Goal: Information Seeking & Learning: Learn about a topic

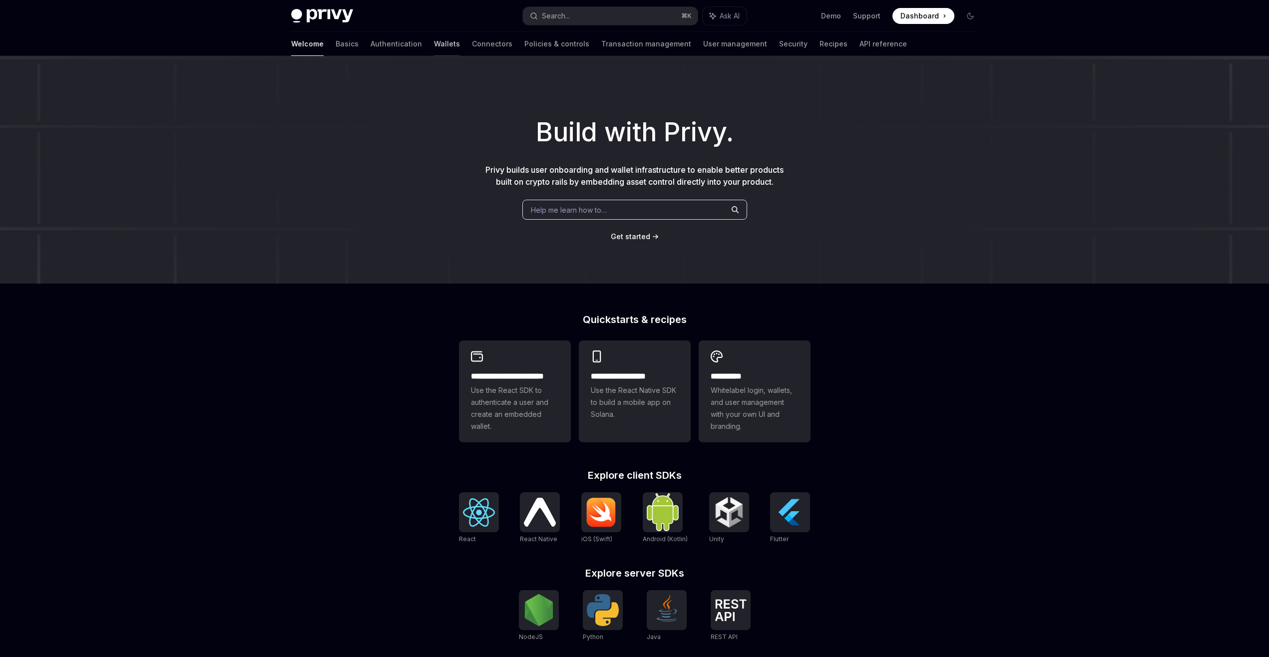
click at [434, 49] on link "Wallets" at bounding box center [447, 44] width 26 height 24
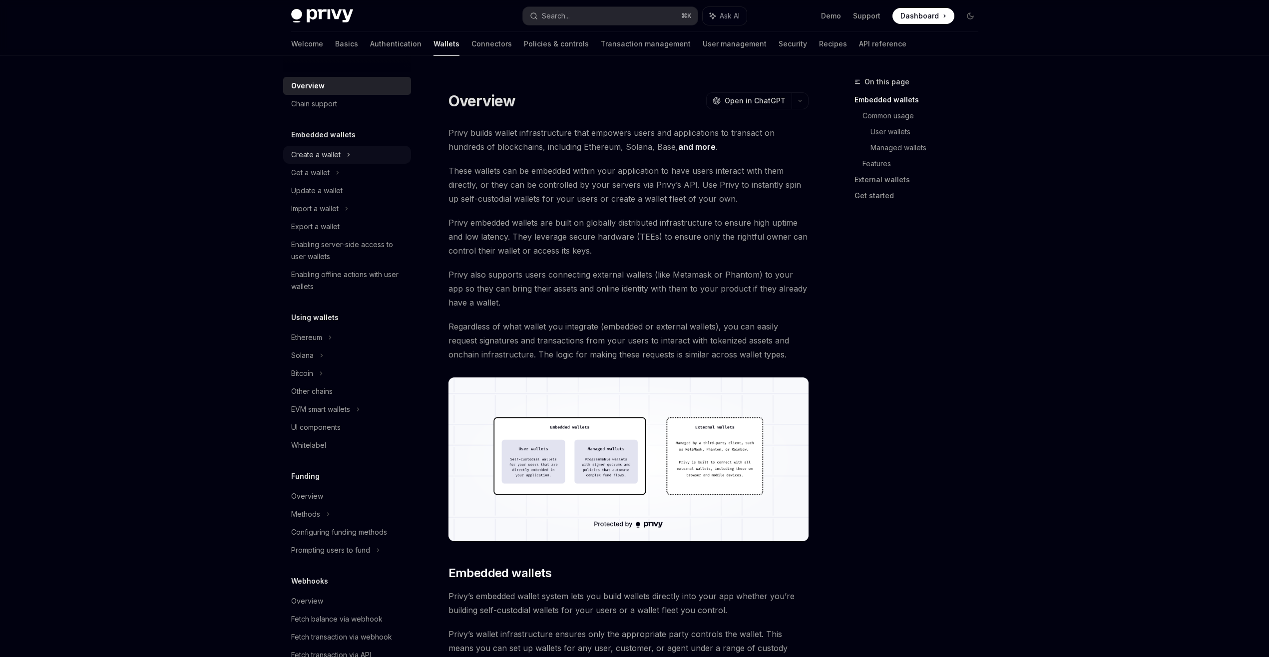
click at [371, 158] on div "Create a wallet" at bounding box center [347, 155] width 128 height 18
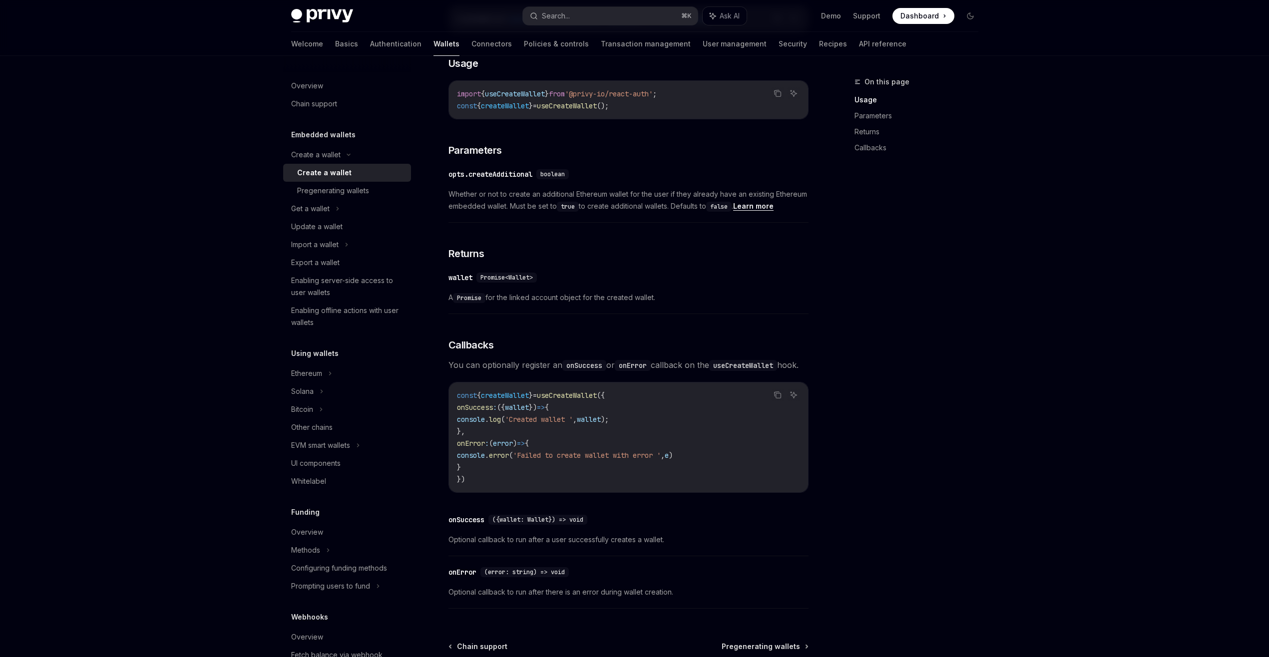
scroll to position [422, 0]
click at [371, 194] on div "Pregenerating wallets" at bounding box center [351, 191] width 108 height 12
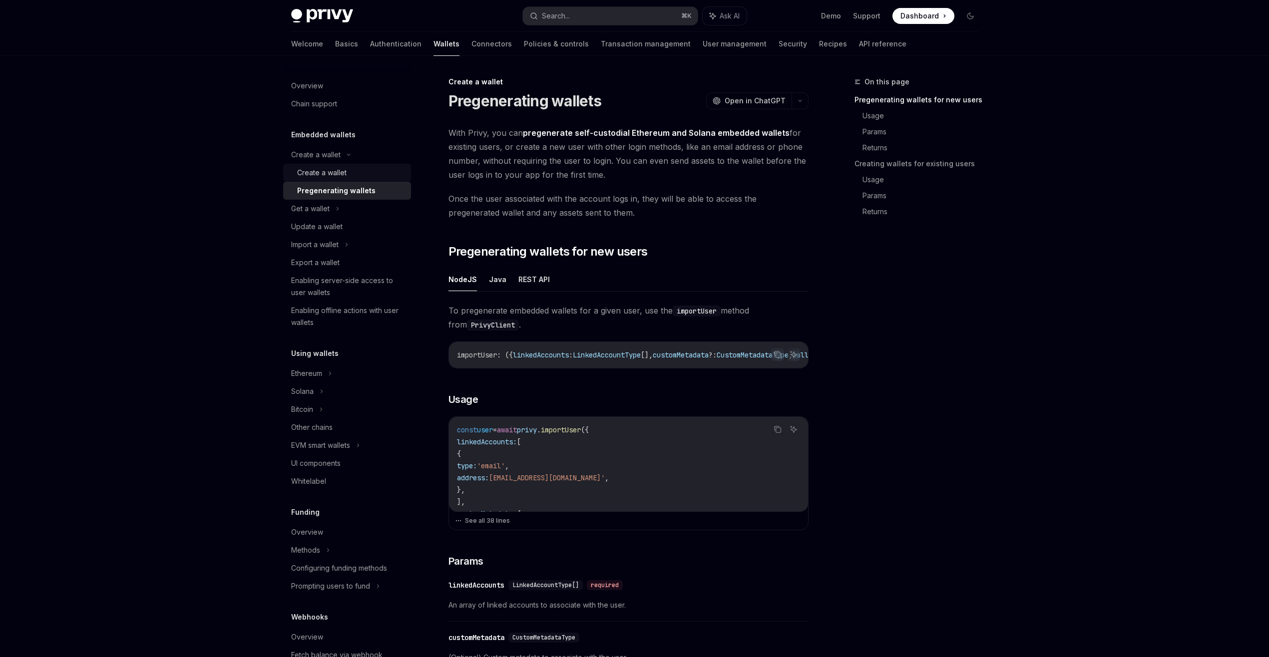
click at [371, 175] on div "Create a wallet" at bounding box center [351, 173] width 108 height 12
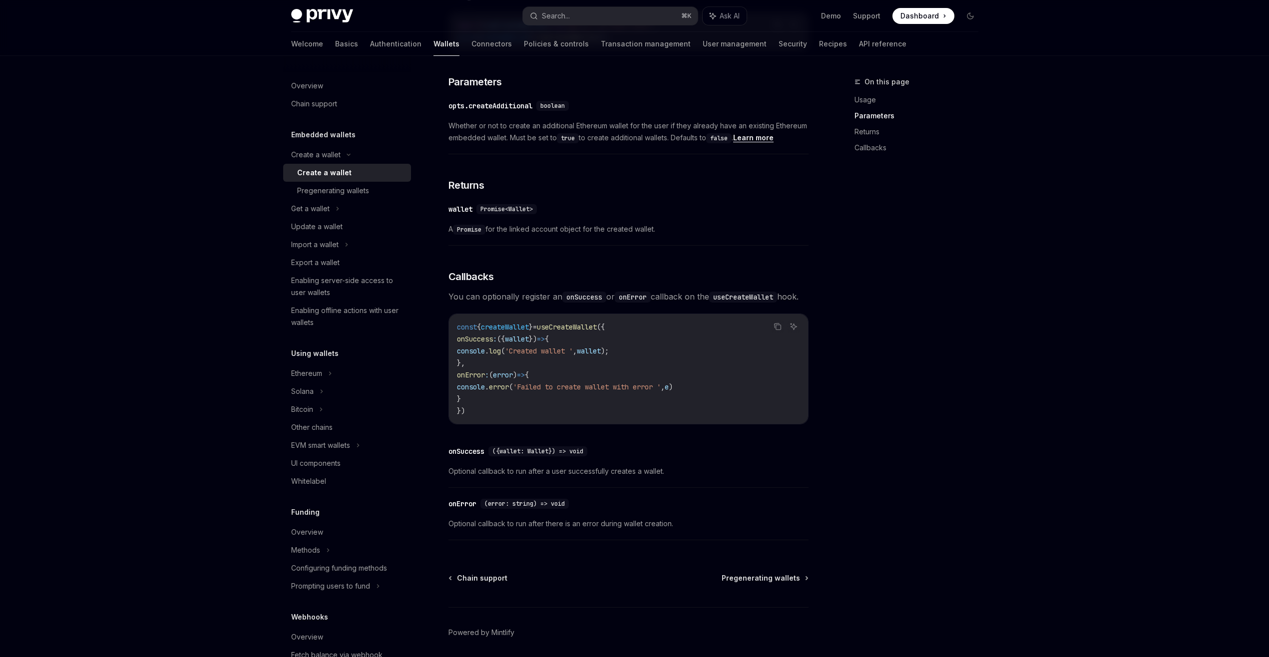
scroll to position [488, 0]
click at [371, 202] on div "Get a wallet" at bounding box center [347, 209] width 128 height 18
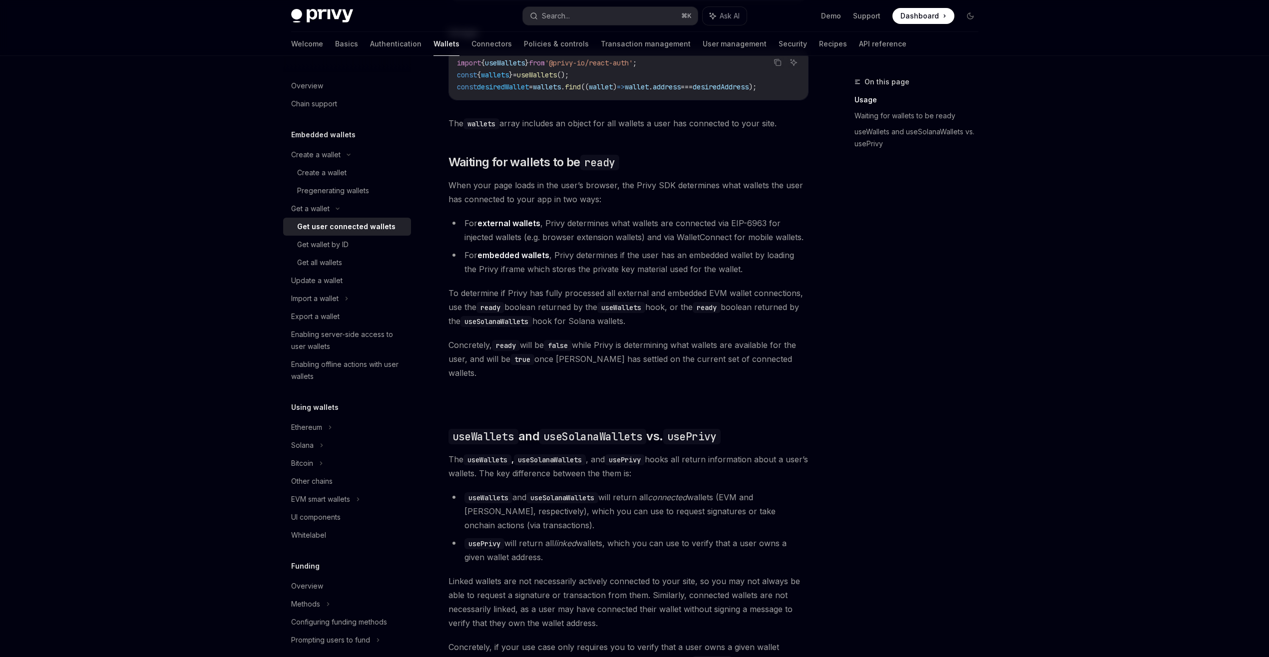
scroll to position [496, 0]
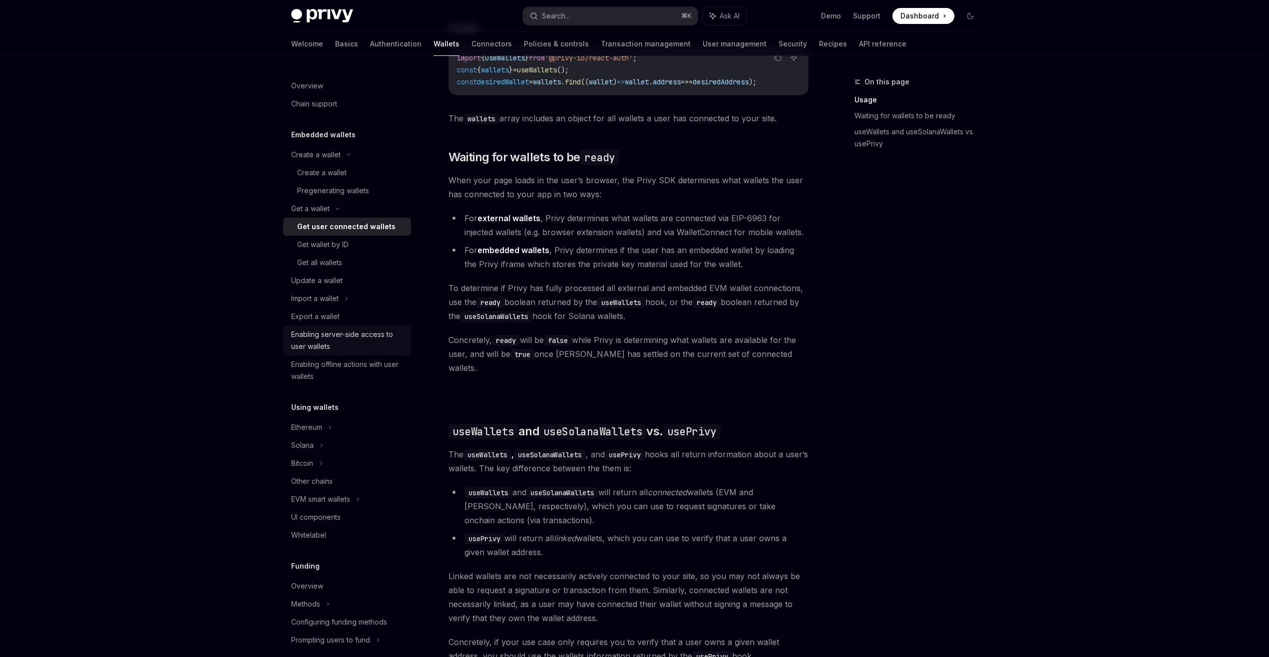
click at [371, 345] on div "Enabling server-side access to user wallets" at bounding box center [348, 341] width 114 height 24
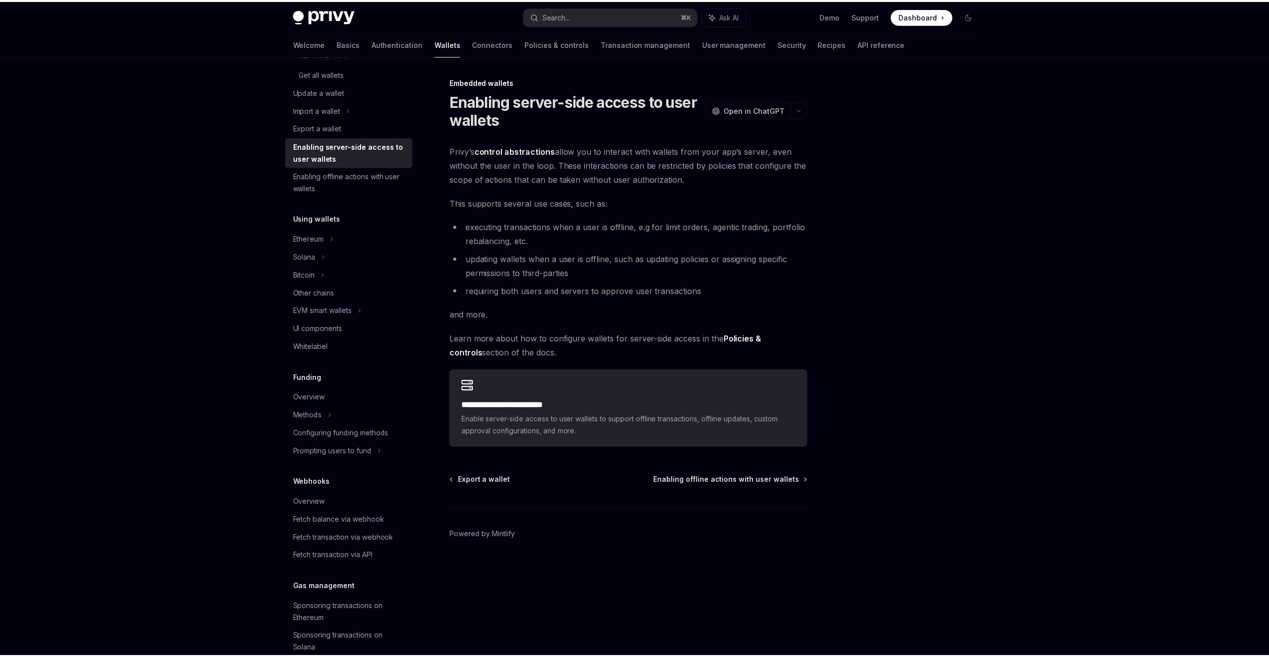
scroll to position [193, 0]
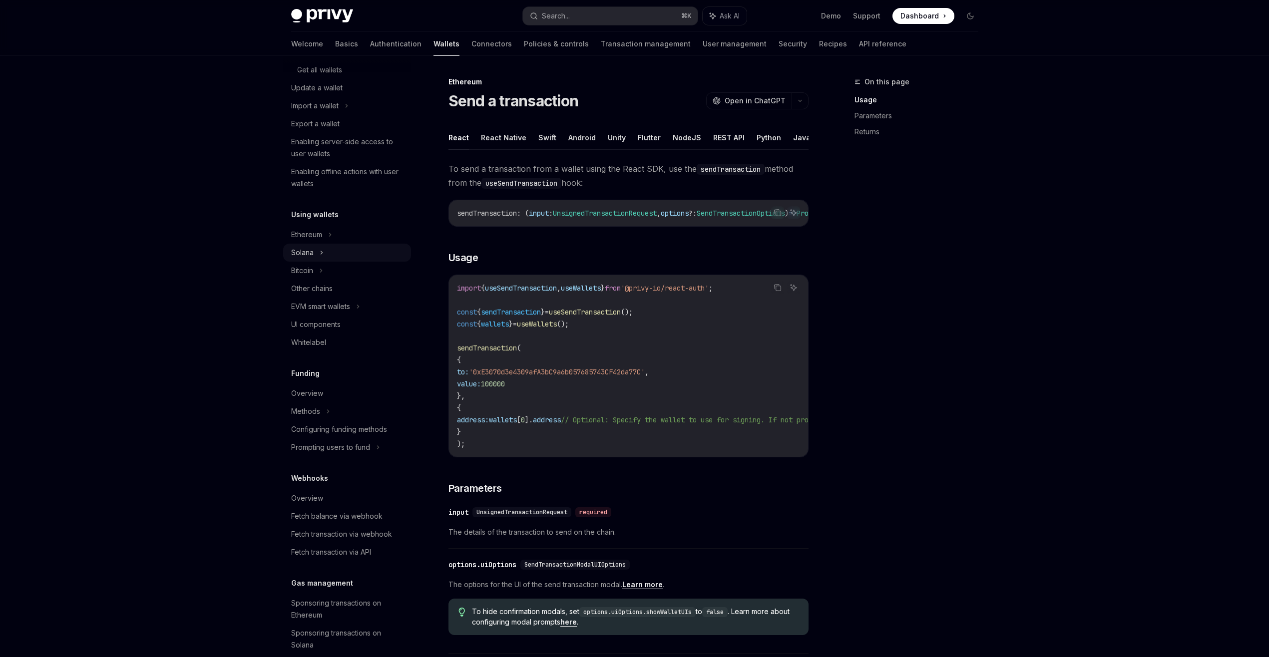
click at [348, 25] on div "Solana" at bounding box center [347, 16] width 128 height 18
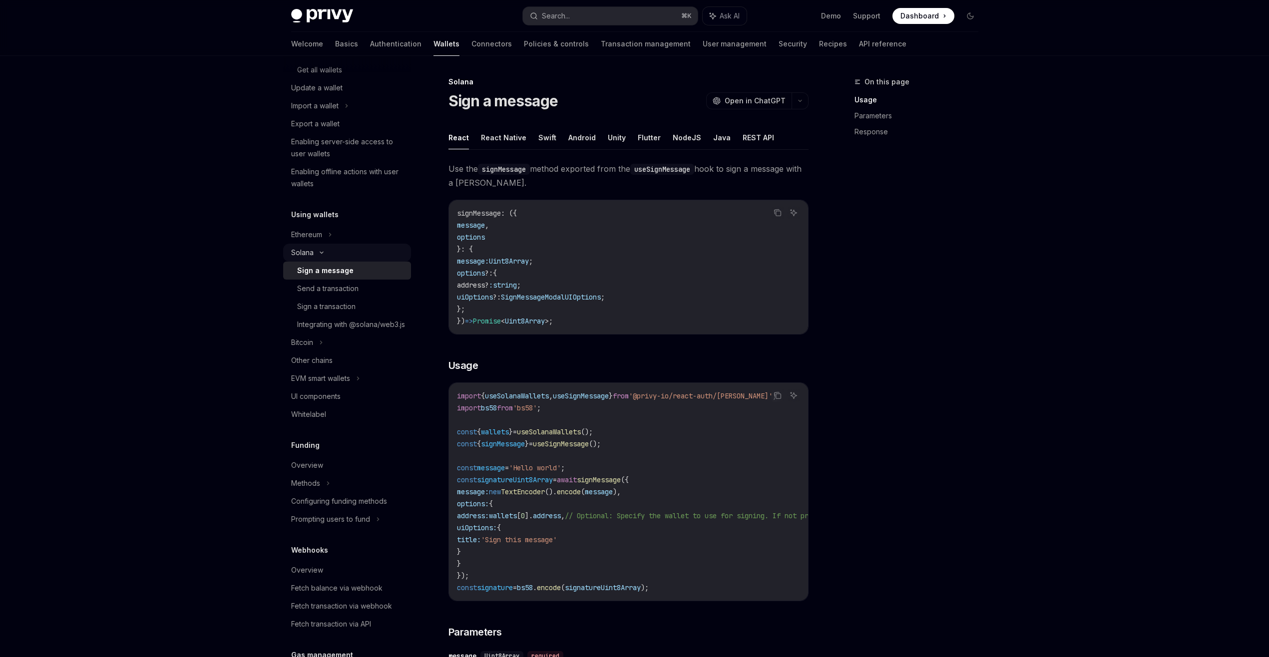
click at [348, 25] on div "Solana" at bounding box center [347, 16] width 128 height 18
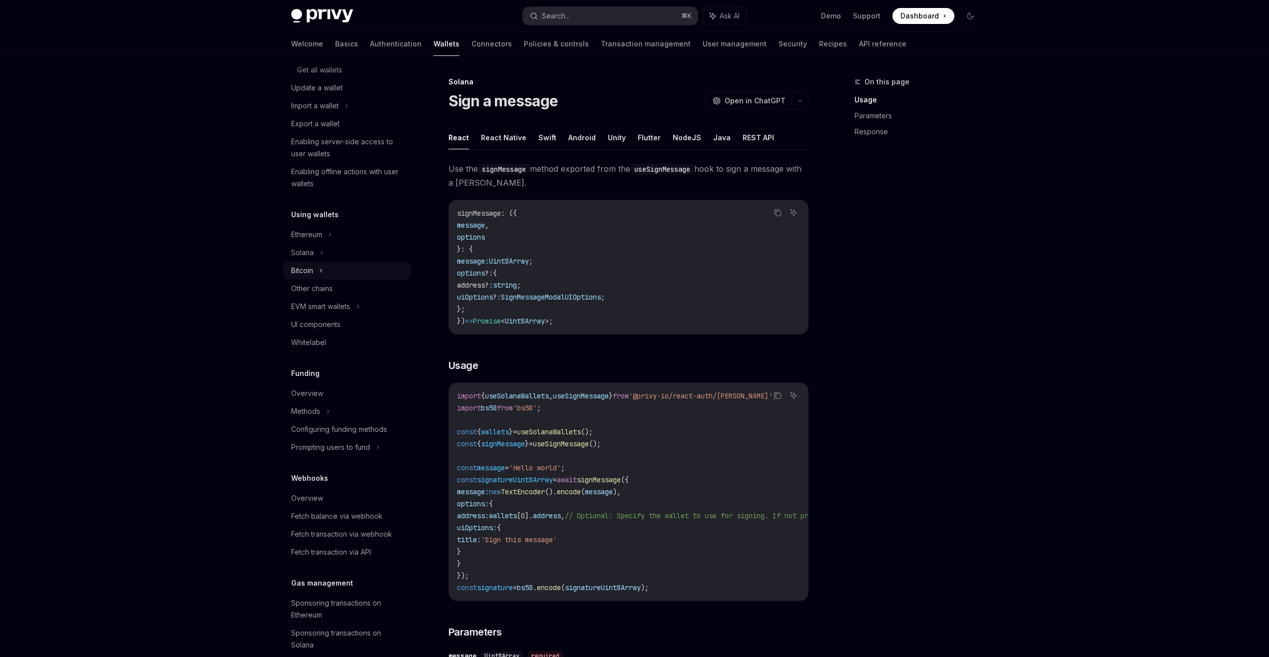
click at [348, 270] on div "Bitcoin" at bounding box center [347, 271] width 128 height 18
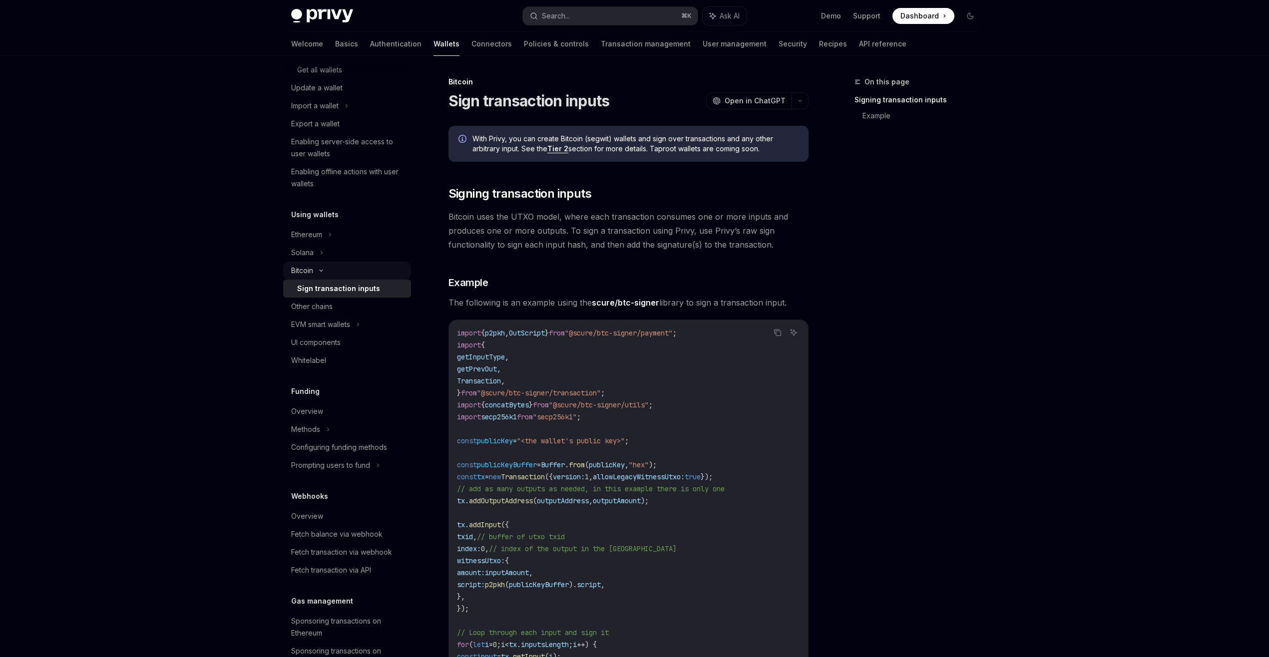
click at [348, 270] on div "Bitcoin" at bounding box center [347, 271] width 128 height 18
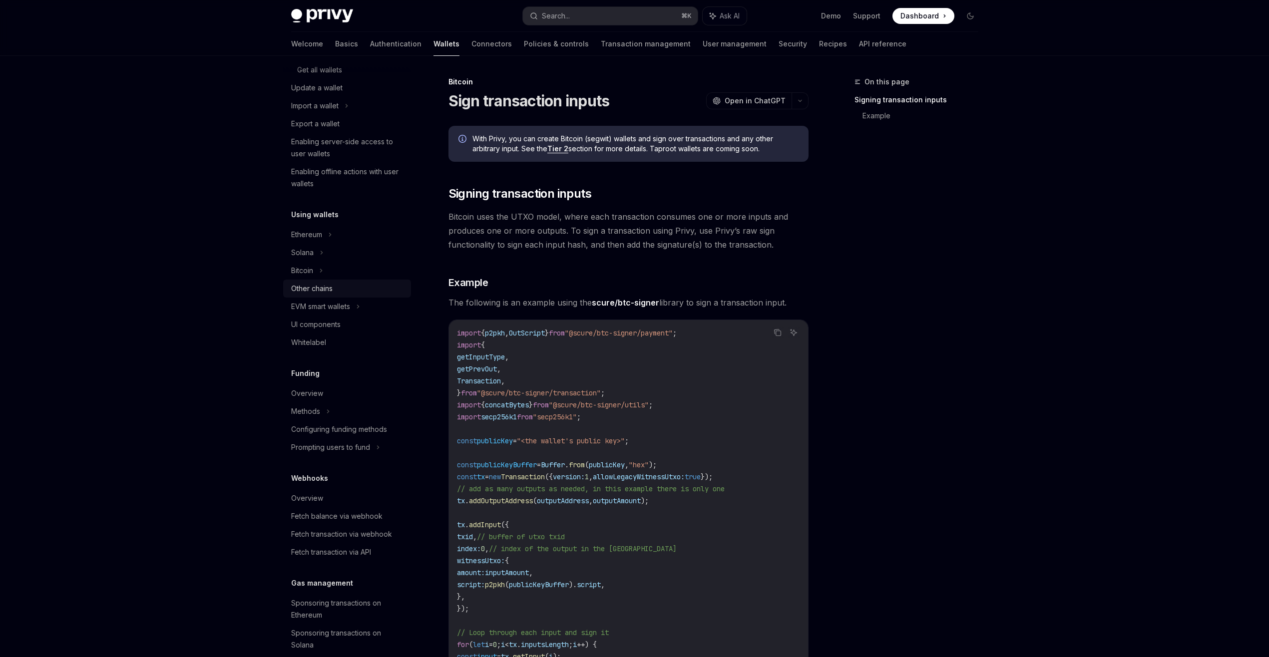
click at [349, 289] on div "Other chains" at bounding box center [348, 289] width 114 height 12
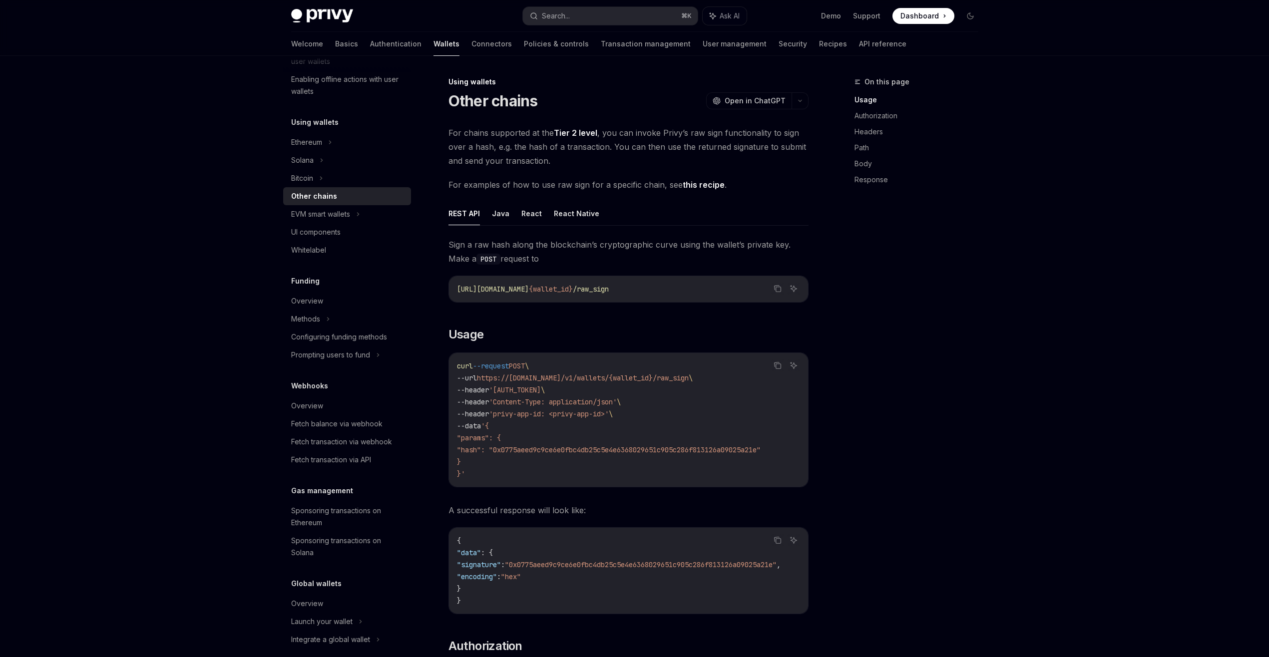
scroll to position [285, 0]
click at [348, 293] on link "Overview" at bounding box center [347, 302] width 128 height 18
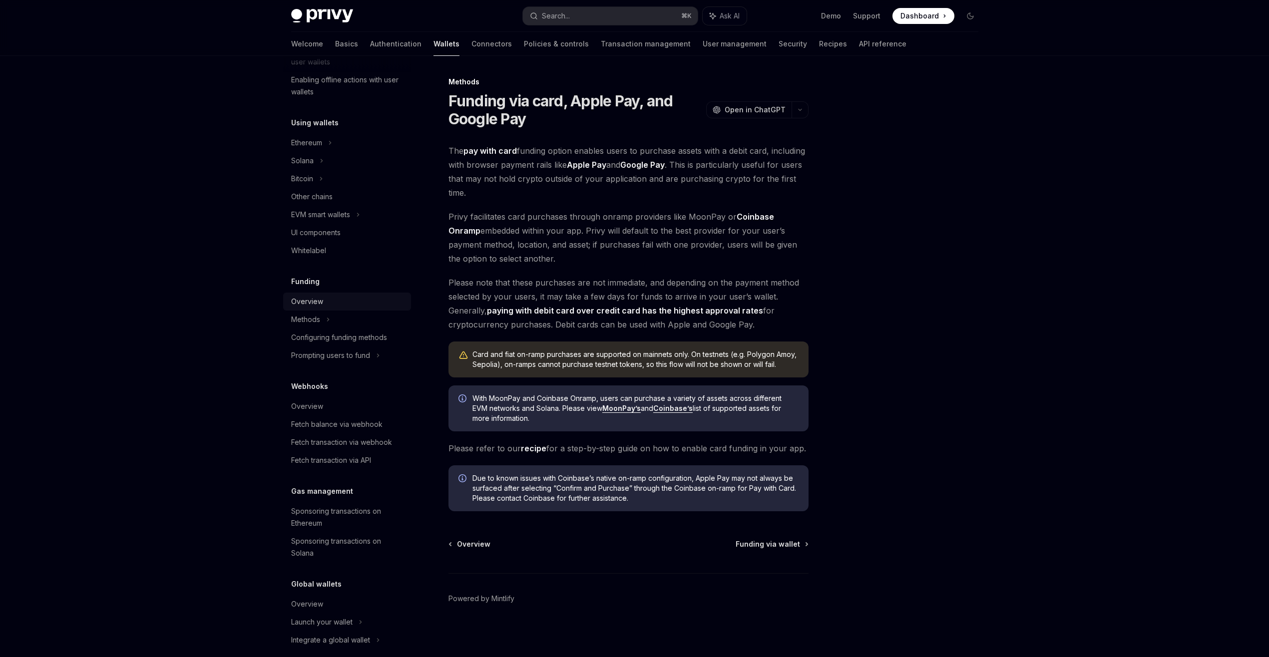
click at [346, 303] on div "Overview" at bounding box center [348, 302] width 114 height 12
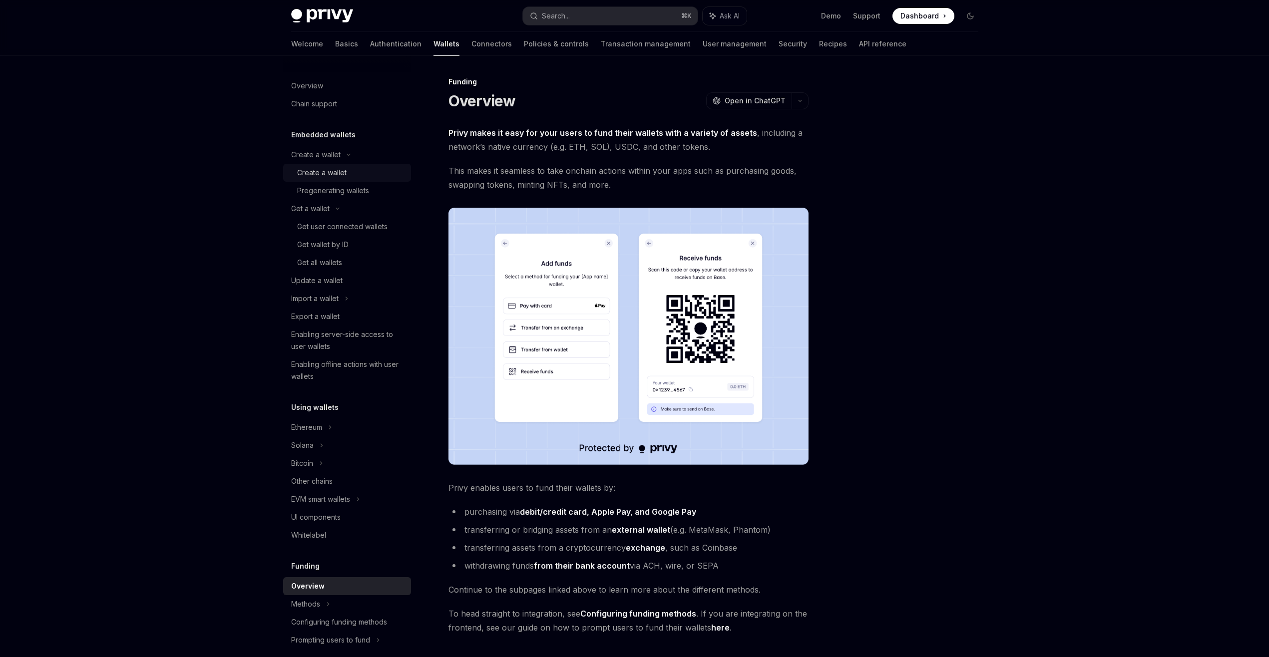
click at [348, 174] on div "Create a wallet" at bounding box center [351, 173] width 108 height 12
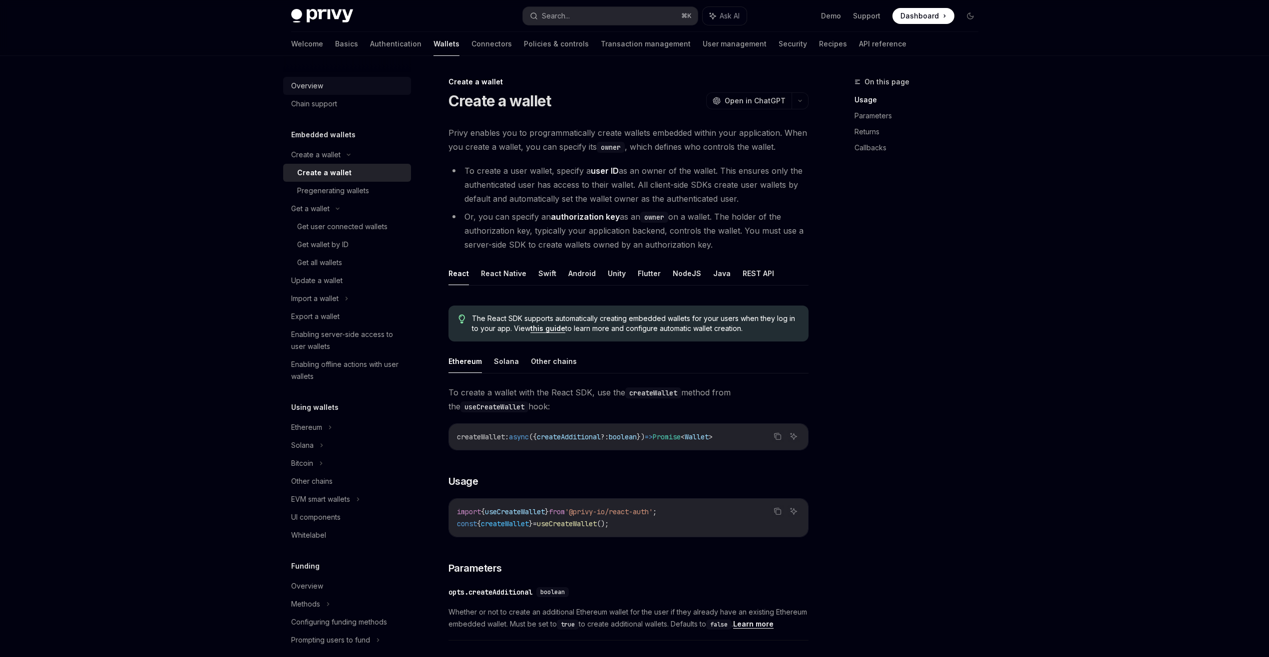
click at [350, 92] on link "Overview" at bounding box center [347, 86] width 128 height 18
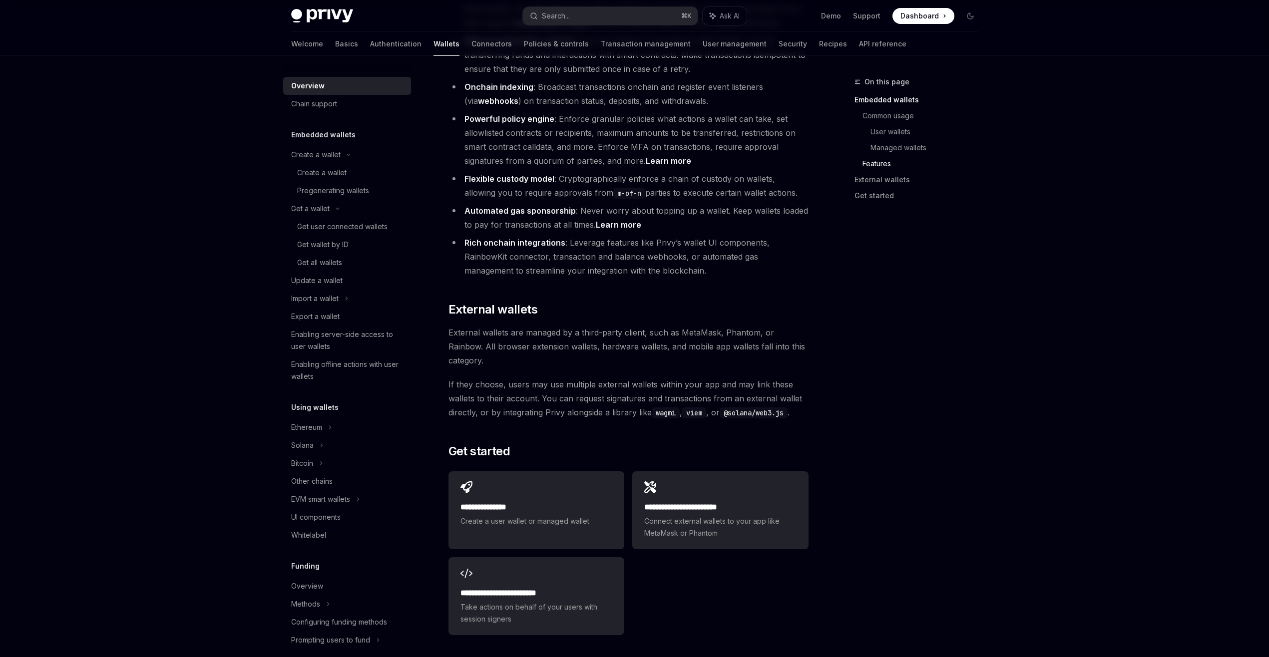
scroll to position [1331, 0]
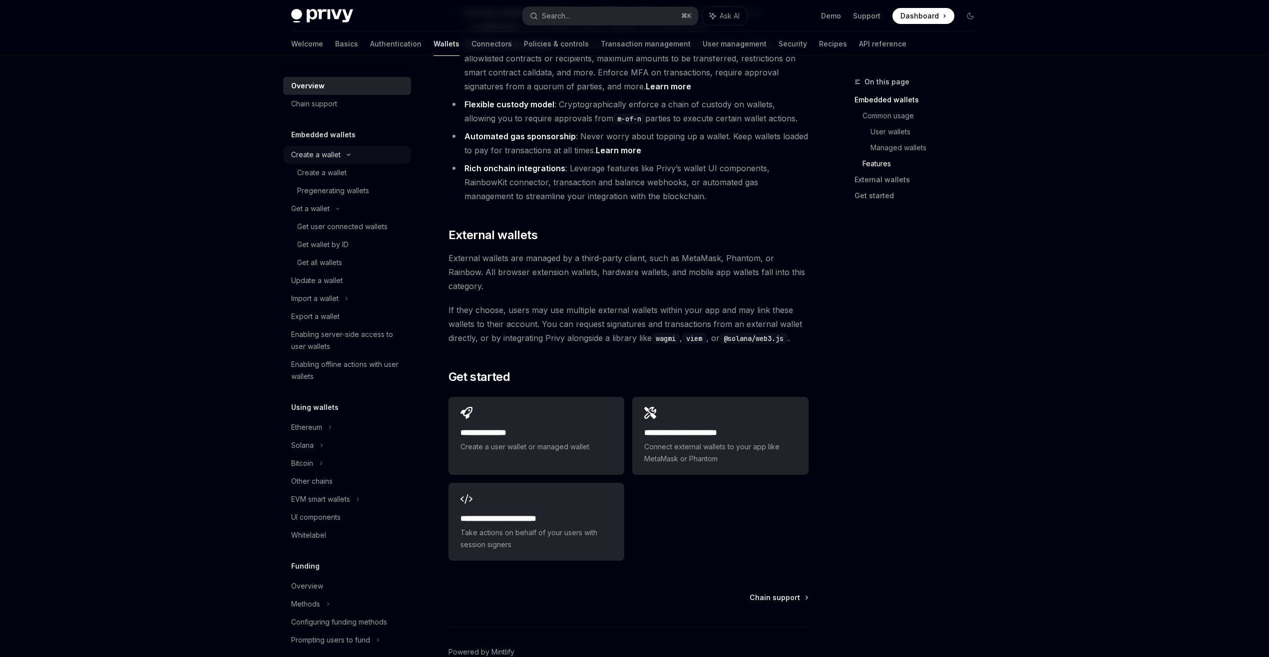
click at [389, 155] on div "Create a wallet" at bounding box center [347, 155] width 128 height 18
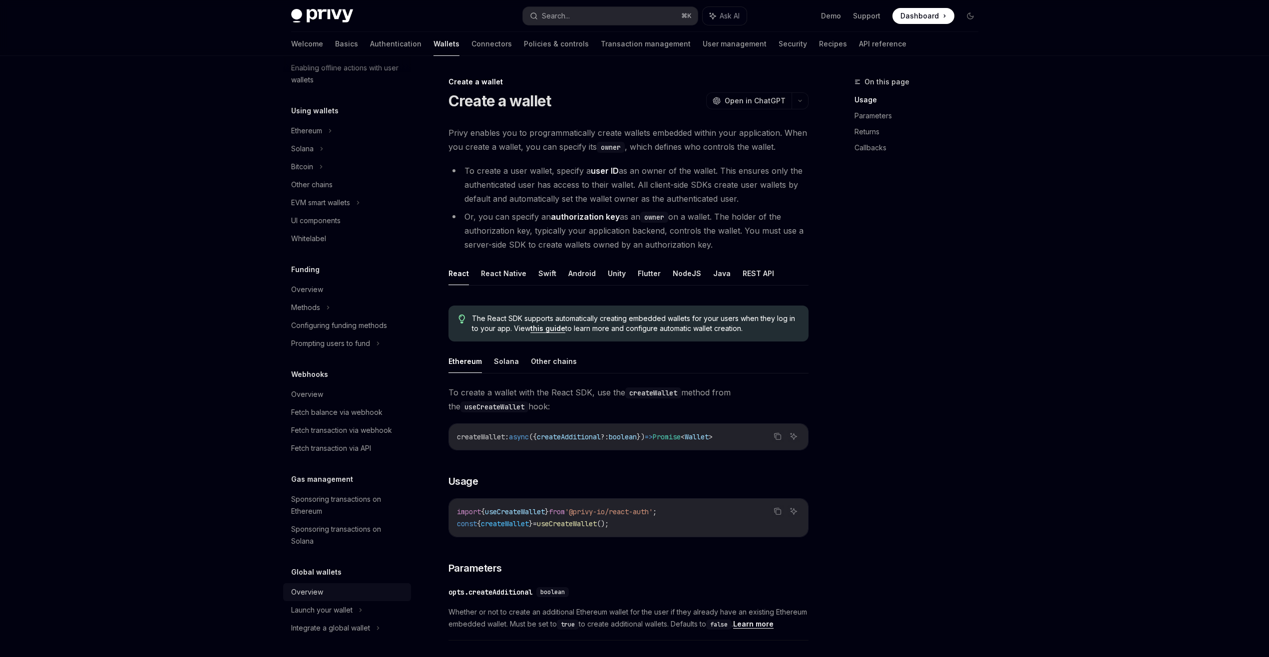
click at [351, 598] on div "Overview" at bounding box center [348, 592] width 114 height 12
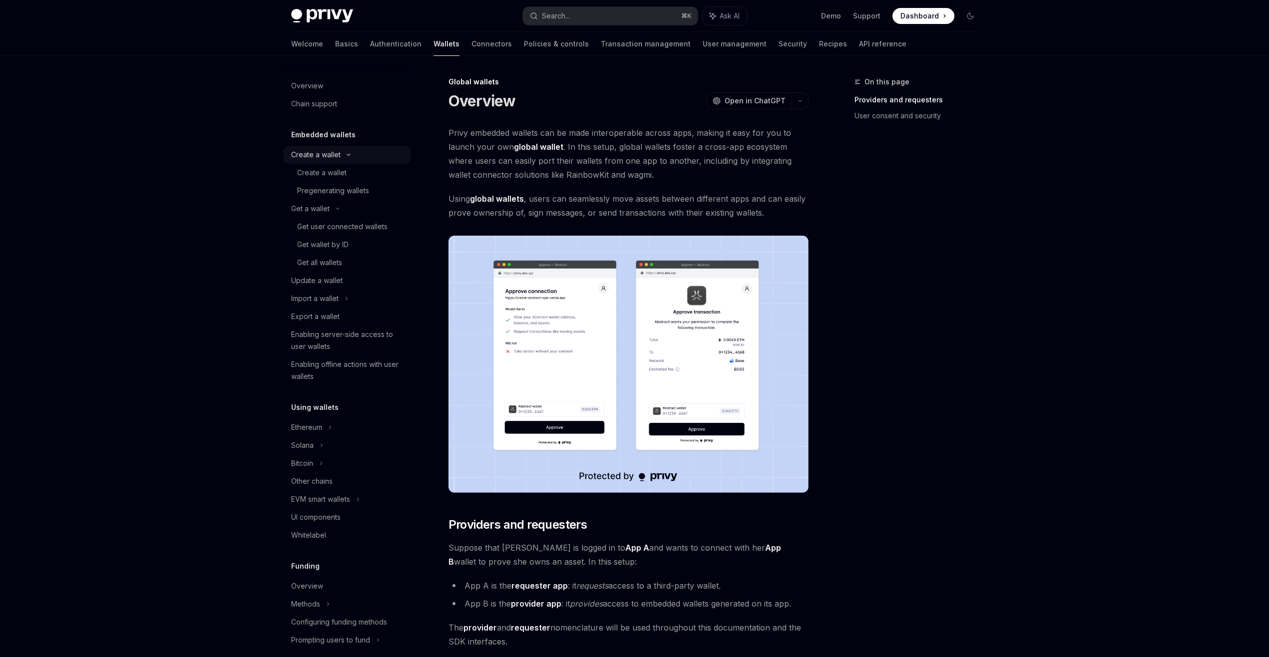
click at [333, 155] on div "Create a wallet" at bounding box center [315, 155] width 49 height 12
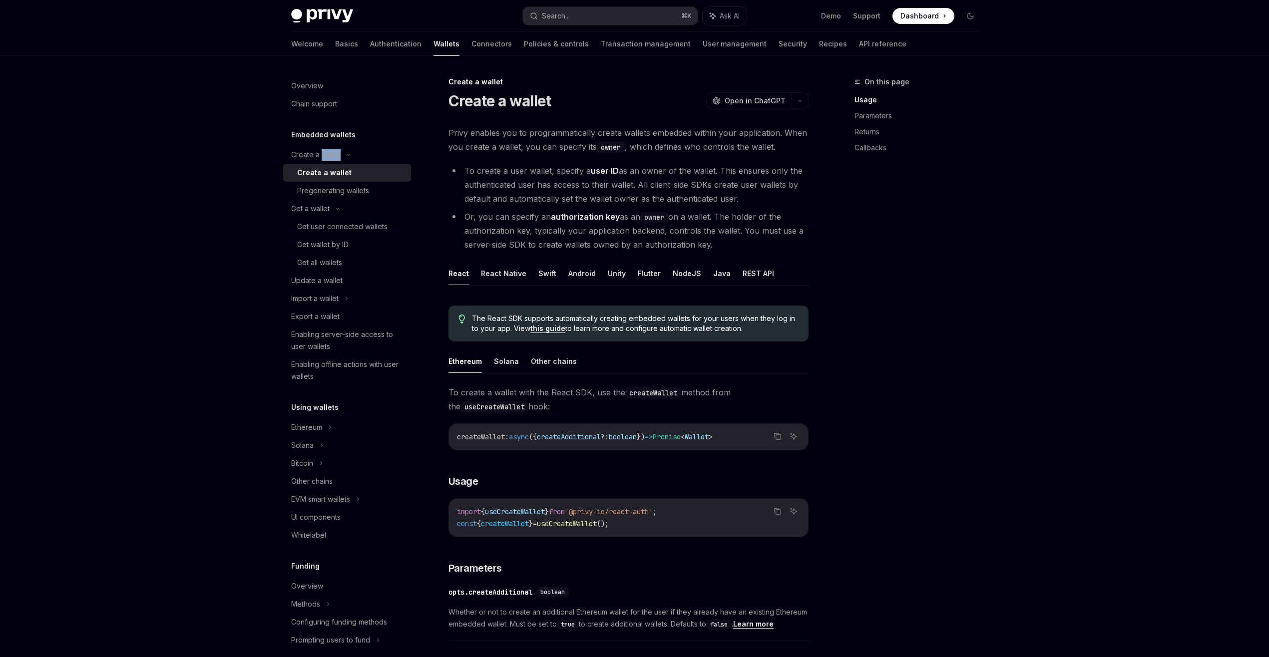
click at [333, 164] on link "Create a wallet" at bounding box center [347, 173] width 128 height 18
click at [544, 330] on link "this guide" at bounding box center [547, 328] width 35 height 9
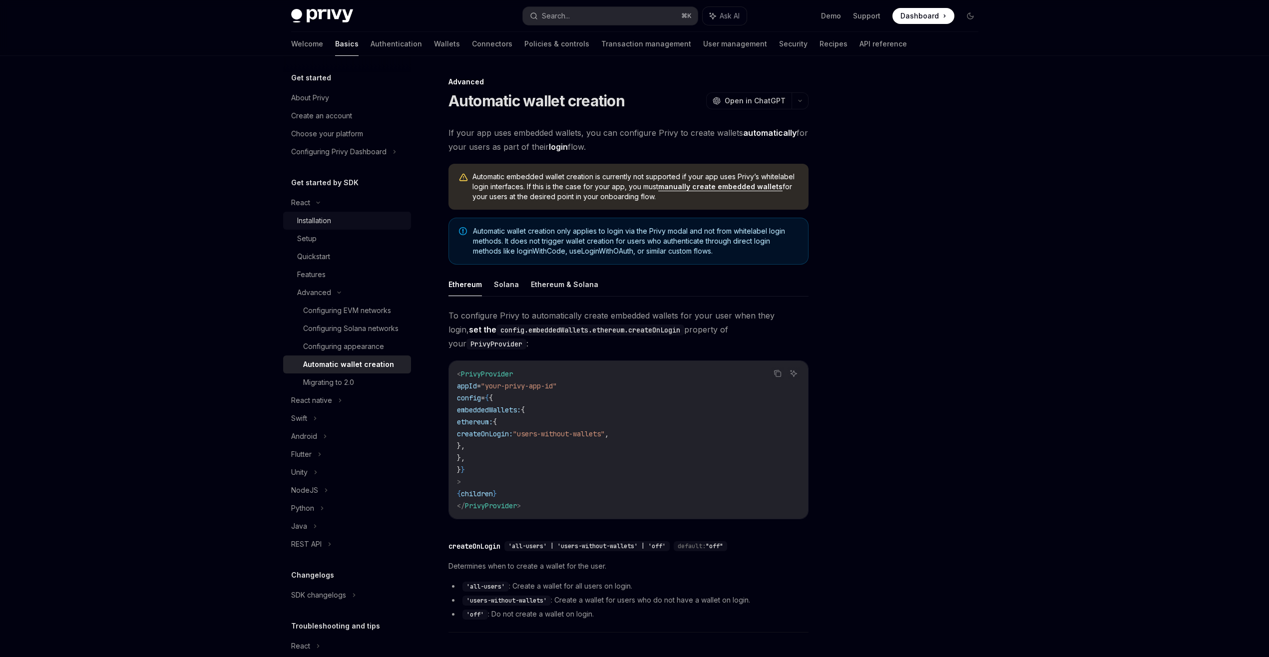
click at [354, 226] on div "Installation" at bounding box center [351, 221] width 108 height 12
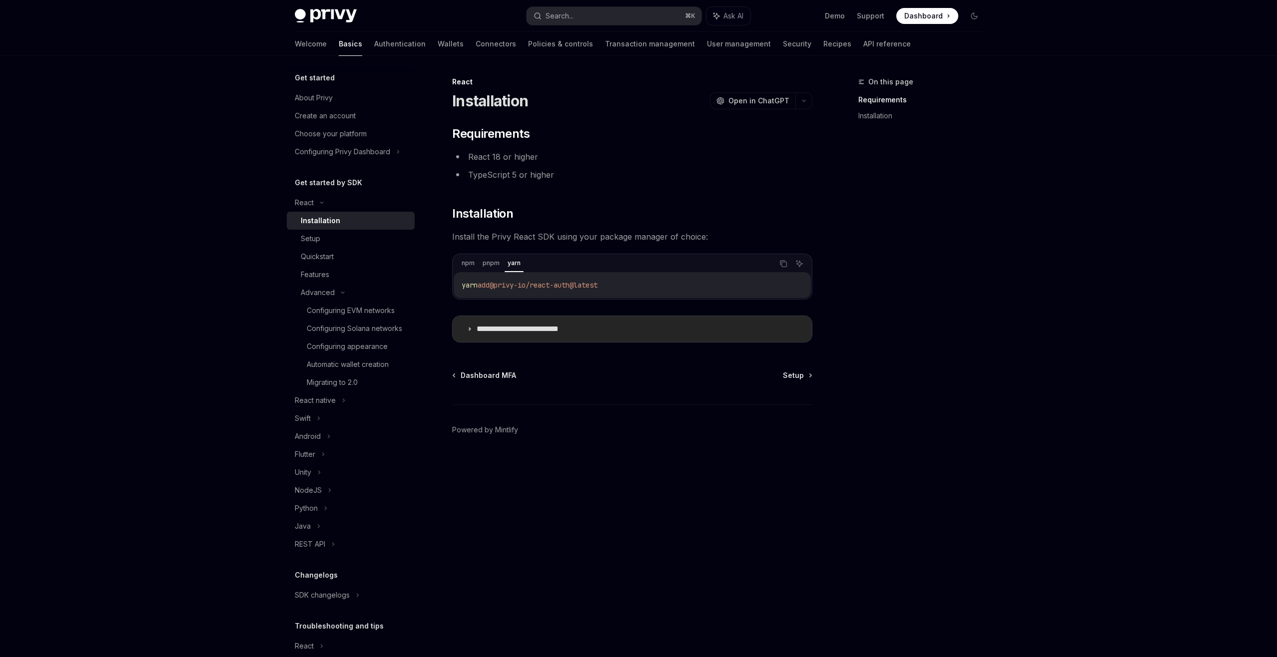
click at [488, 327] on p "**********" at bounding box center [533, 329] width 113 height 10
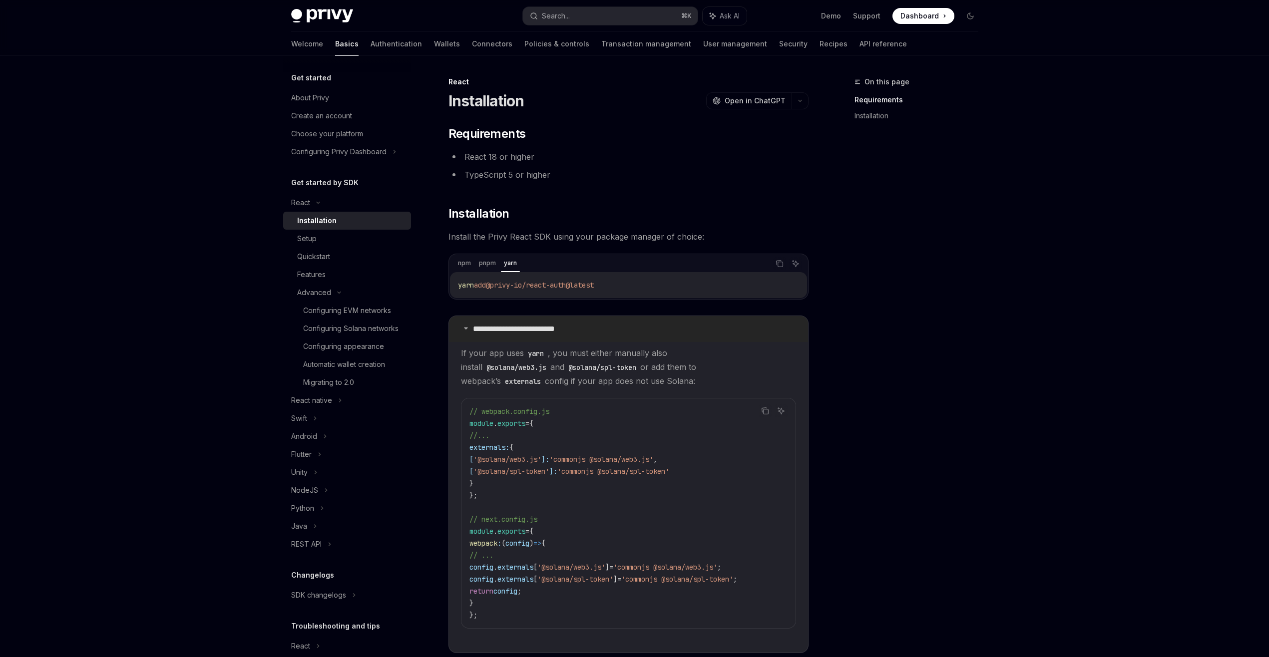
click at [488, 327] on p "**********" at bounding box center [529, 329] width 113 height 10
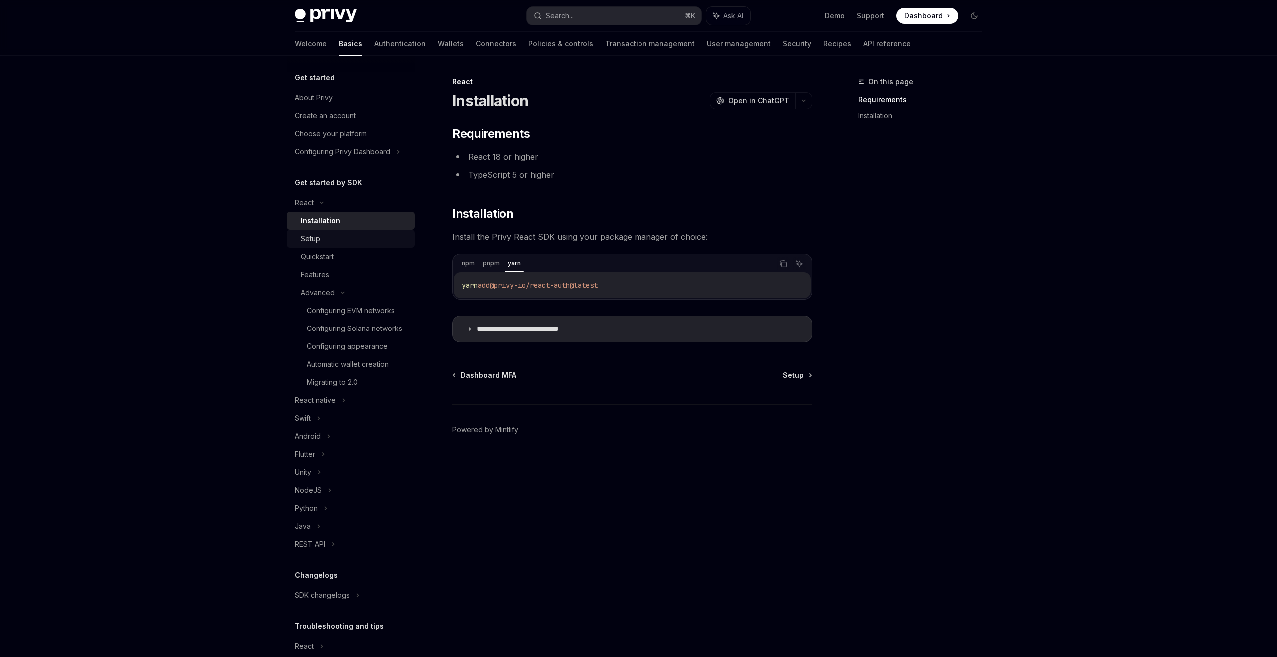
click at [379, 243] on div "Setup" at bounding box center [355, 239] width 108 height 12
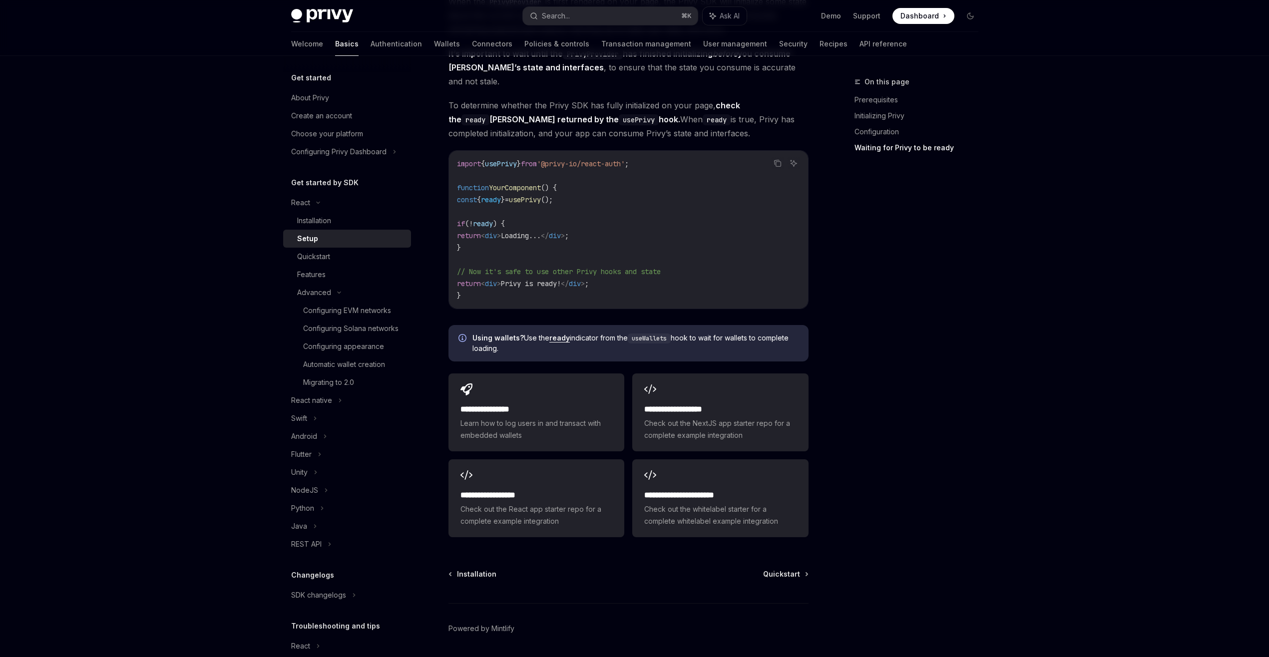
scroll to position [1058, 0]
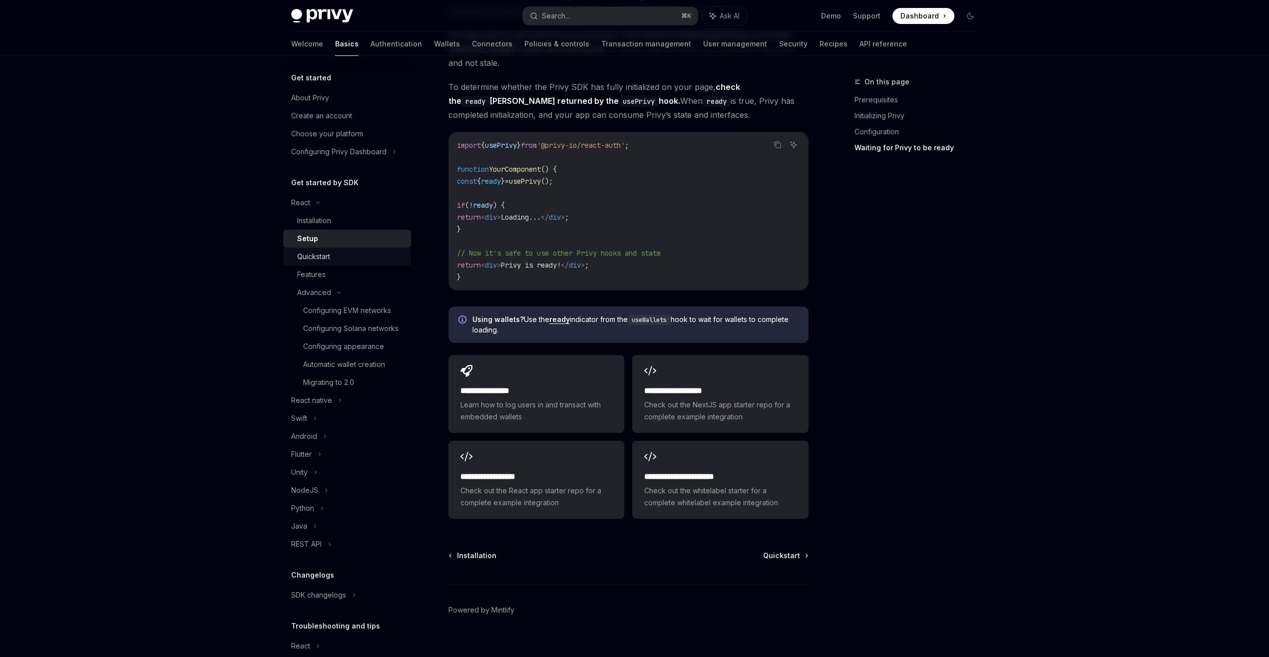
click at [384, 260] on div "Quickstart" at bounding box center [351, 257] width 108 height 12
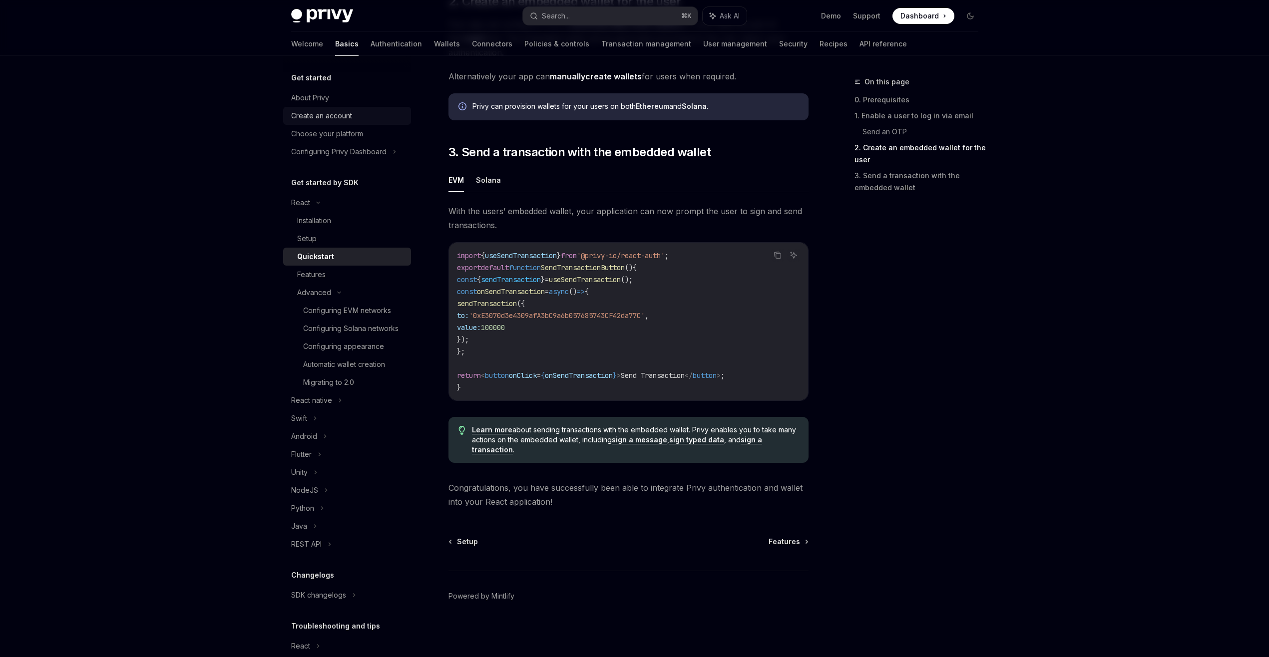
click at [339, 119] on div "Create an account" at bounding box center [321, 116] width 61 height 12
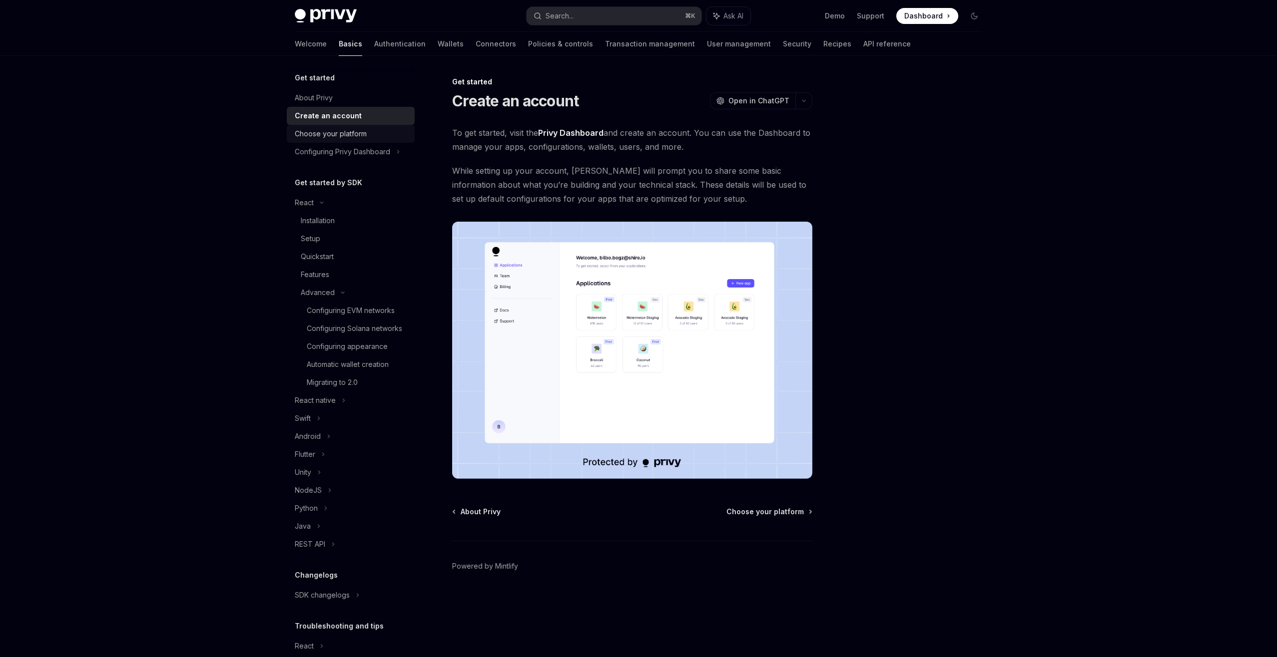
click at [352, 140] on link "Choose your platform" at bounding box center [351, 134] width 128 height 18
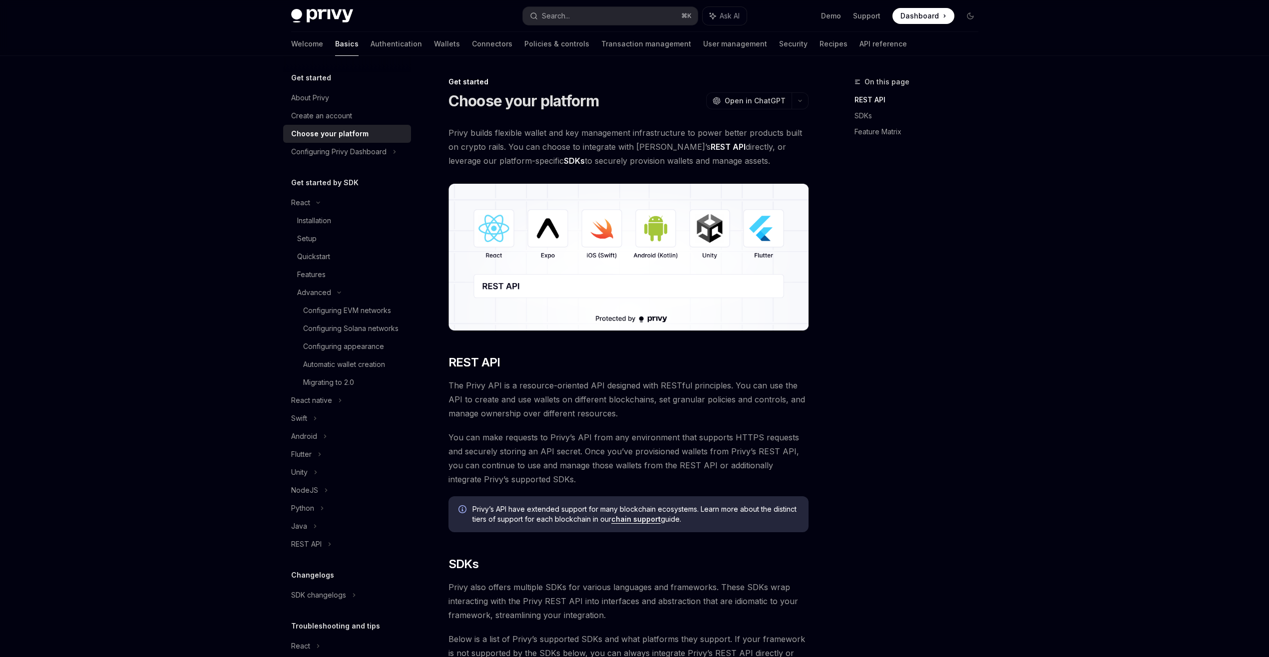
click at [334, 16] on img at bounding box center [322, 16] width 62 height 14
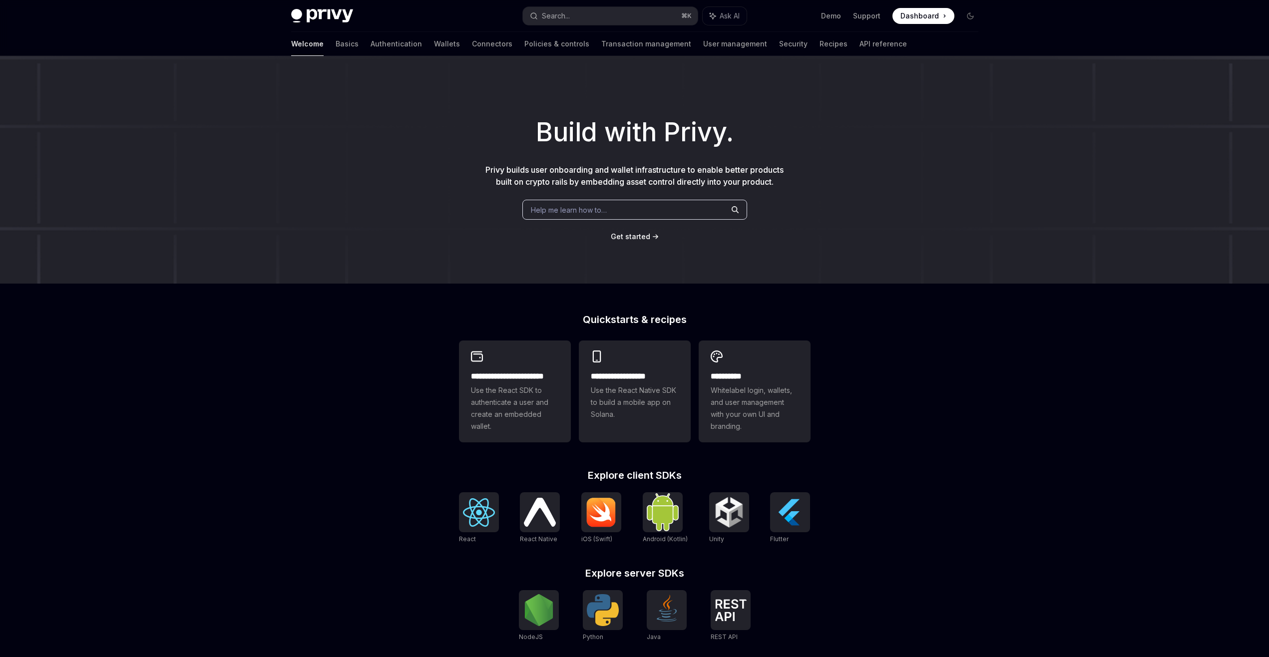
click at [320, 45] on div "Welcome Basics Authentication Wallets Connectors Policies & controls Transactio…" at bounding box center [599, 44] width 616 height 24
click at [336, 44] on link "Basics" at bounding box center [347, 44] width 23 height 24
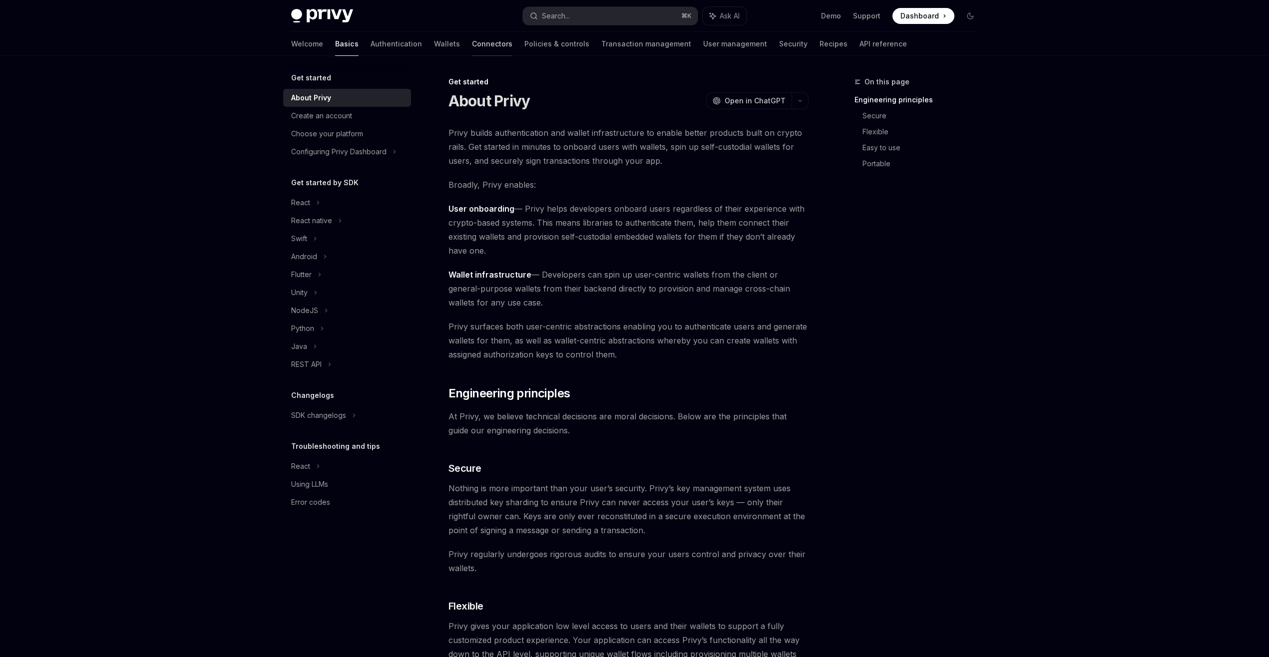
click at [472, 54] on link "Connectors" at bounding box center [492, 44] width 40 height 24
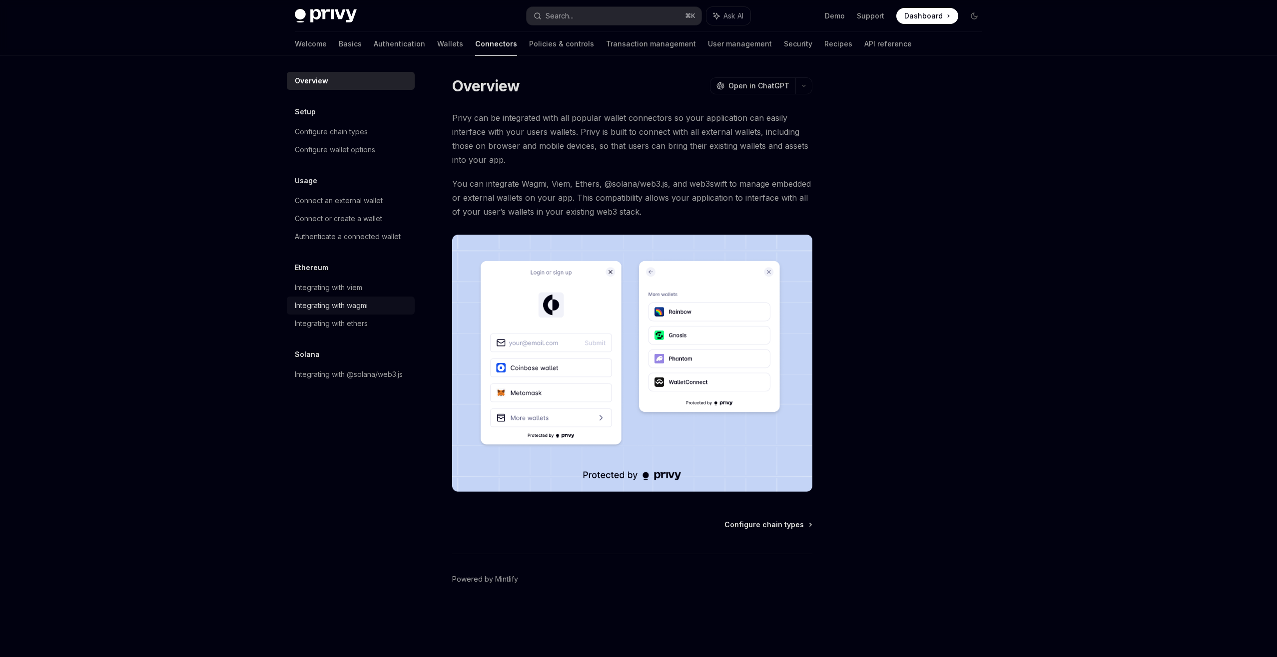
click at [350, 306] on div "Integrating with wagmi" at bounding box center [331, 306] width 73 height 12
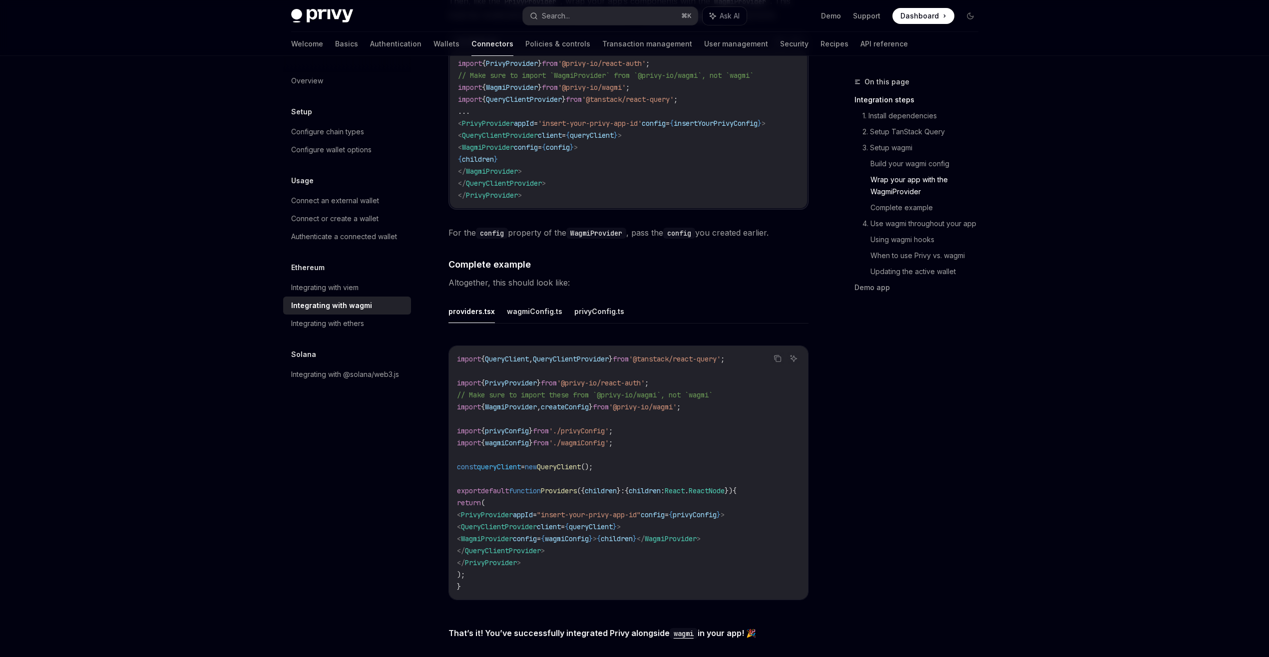
scroll to position [1597, 0]
click at [658, 244] on div "Wagmi is a set of React hooks for interfacing with Ethereum wallets, allowing y…" at bounding box center [629, 47] width 360 height 3036
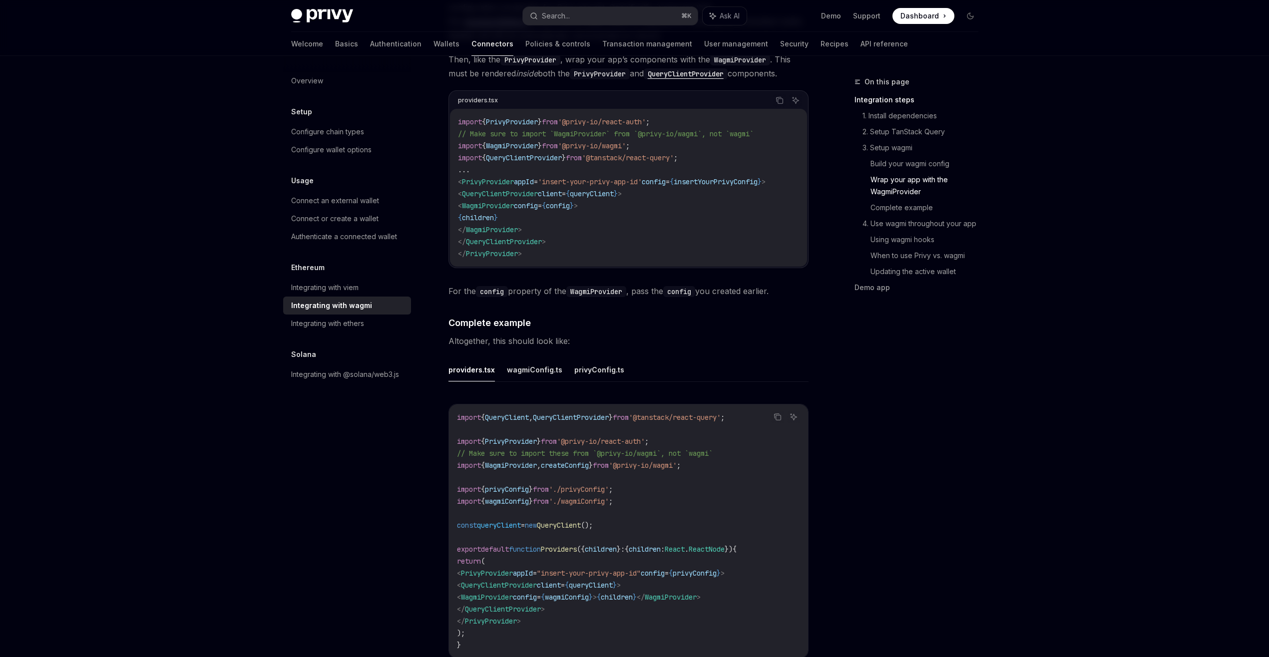
scroll to position [1533, 0]
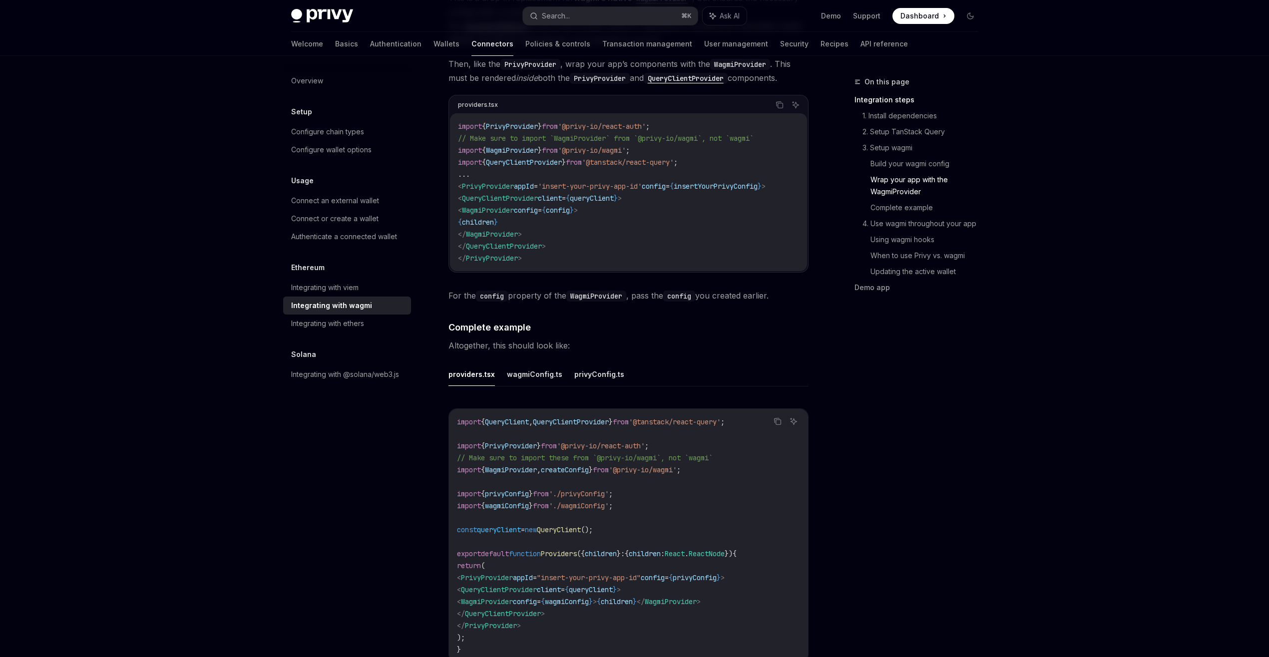
click at [916, 16] on span "Dashboard" at bounding box center [920, 16] width 38 height 10
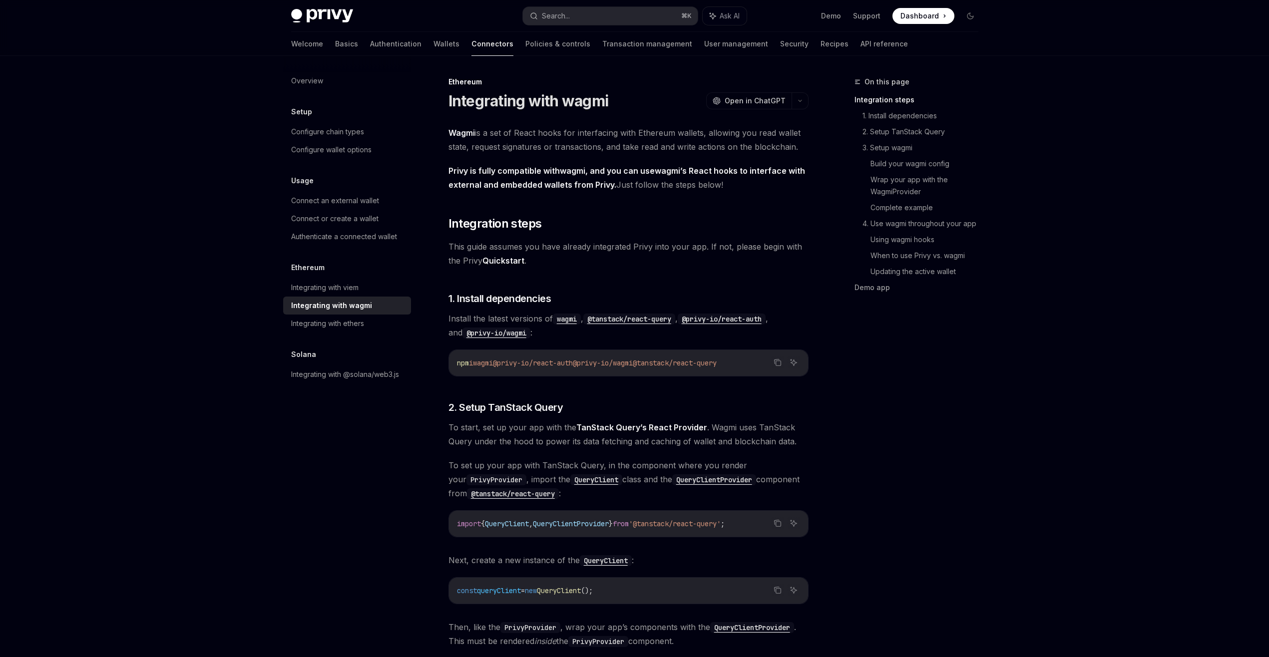
scroll to position [18, 0]
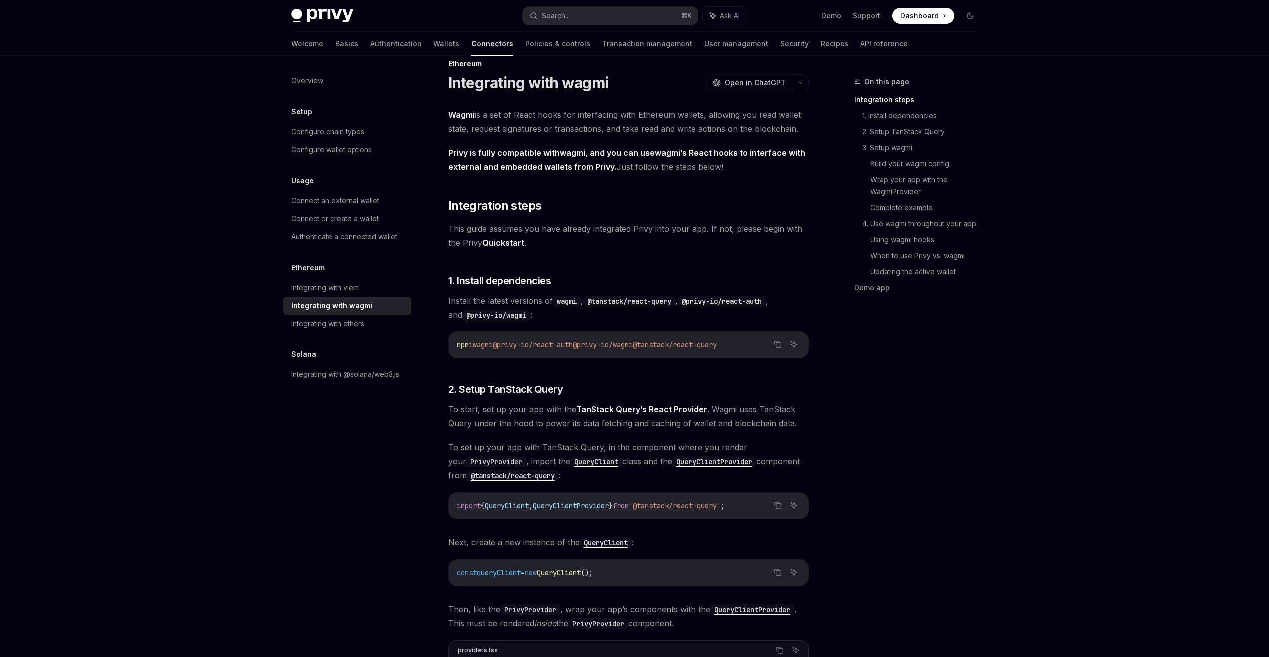
click at [591, 344] on span "@privy-io/wagmi" at bounding box center [603, 345] width 60 height 9
drag, startPoint x: 659, startPoint y: 345, endPoint x: 508, endPoint y: 345, distance: 150.4
click at [508, 345] on span "npm i wagmi @privy-io/react-auth @privy-io/wagmi @tanstack/react-query" at bounding box center [587, 345] width 260 height 9
copy span "@privy-io/react-auth @privy-io/wagmi"
click at [522, 356] on div "npm i wagmi @privy-io/react-auth @privy-io/wagmi @tanstack/react-query" at bounding box center [628, 345] width 359 height 26
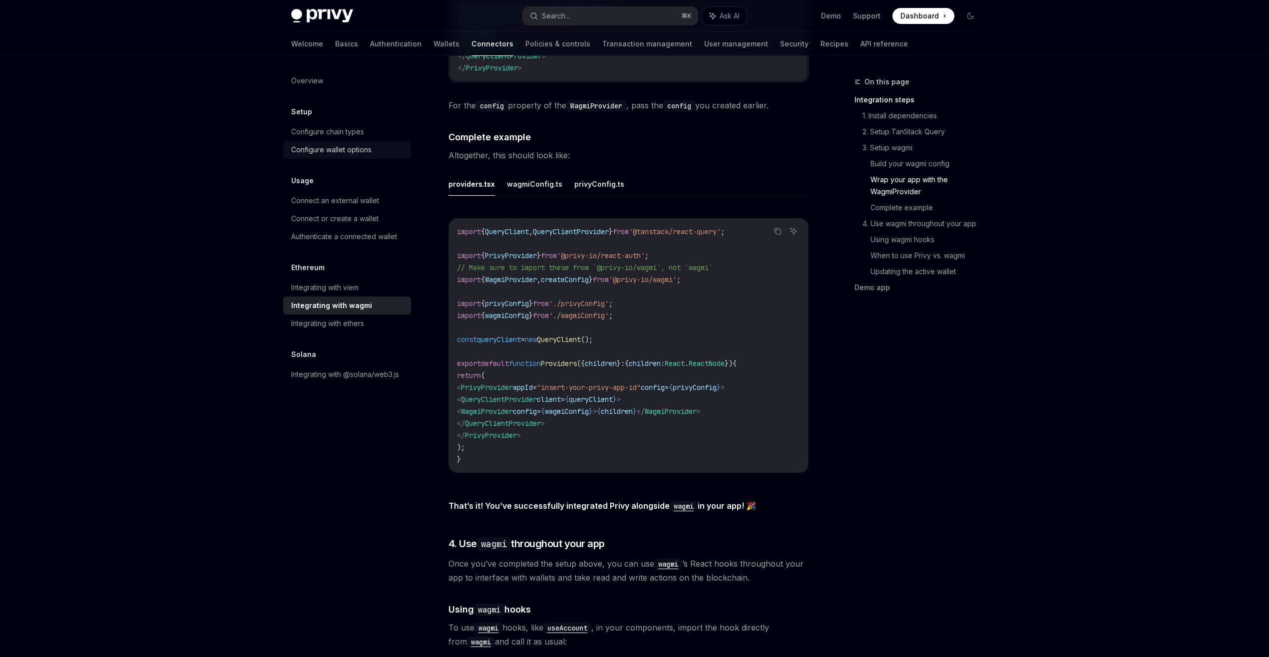
scroll to position [1713, 0]
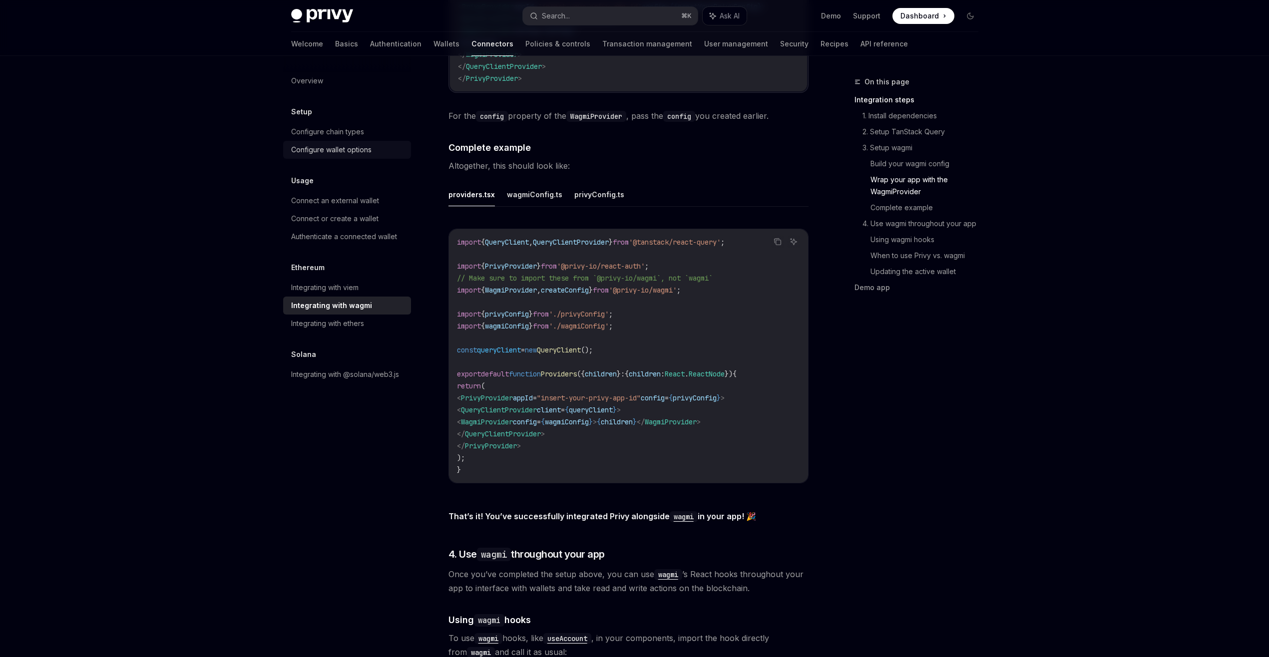
click at [357, 155] on div "Configure wallet options" at bounding box center [331, 150] width 80 height 12
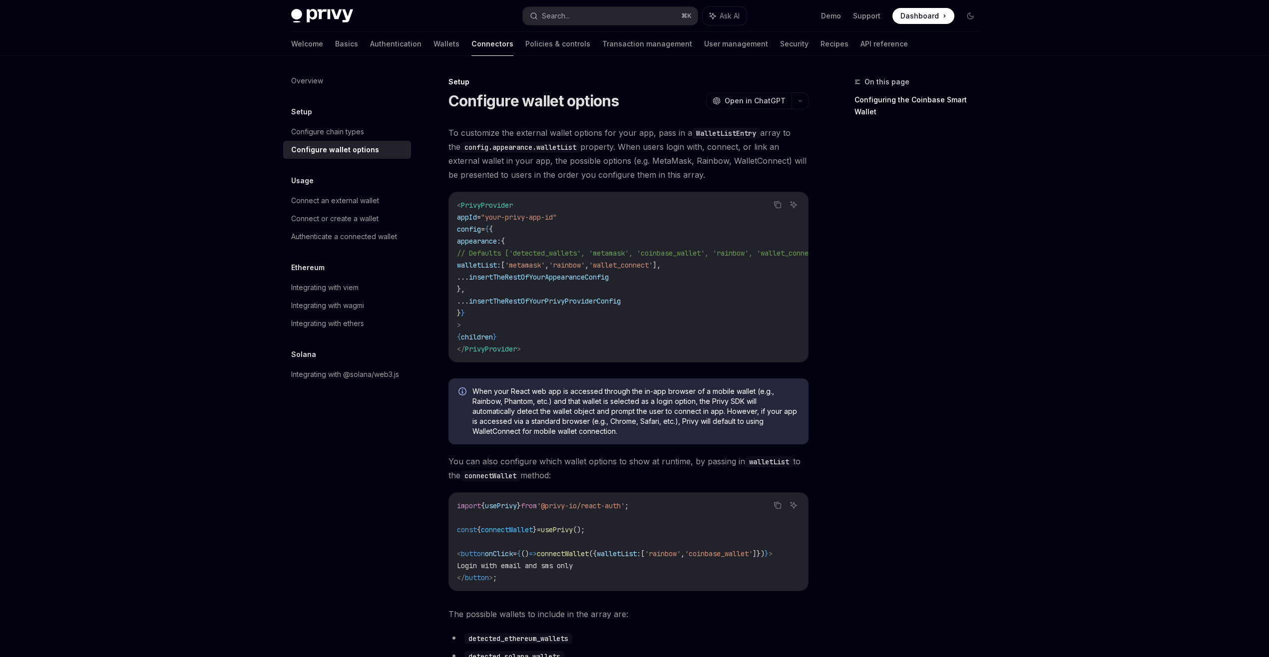
click at [861, 40] on link "API reference" at bounding box center [884, 44] width 47 height 24
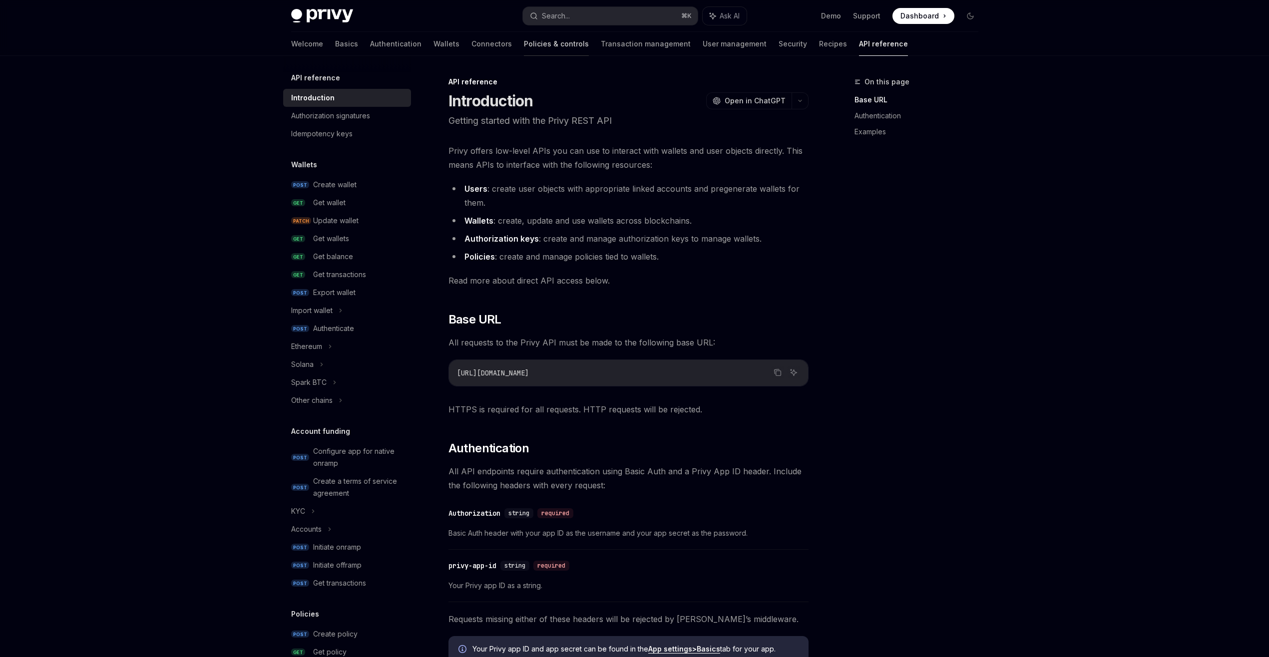
click at [526, 45] on link "Policies & controls" at bounding box center [556, 44] width 65 height 24
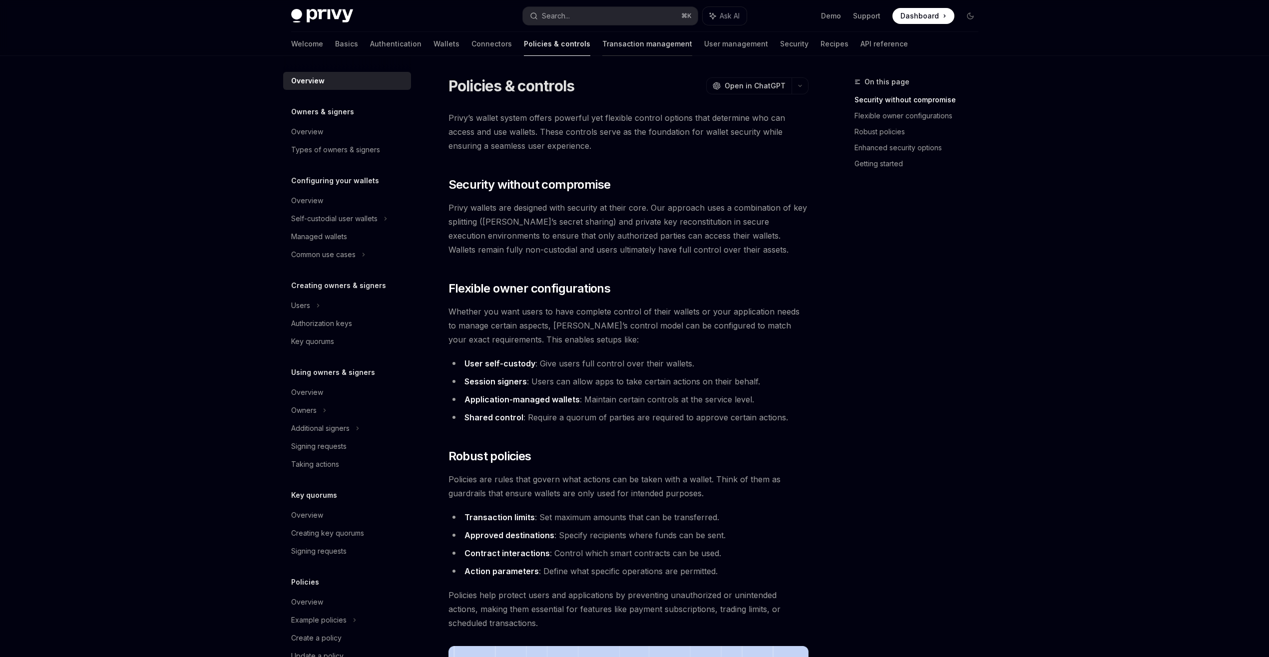
click at [602, 46] on link "Transaction management" at bounding box center [647, 44] width 90 height 24
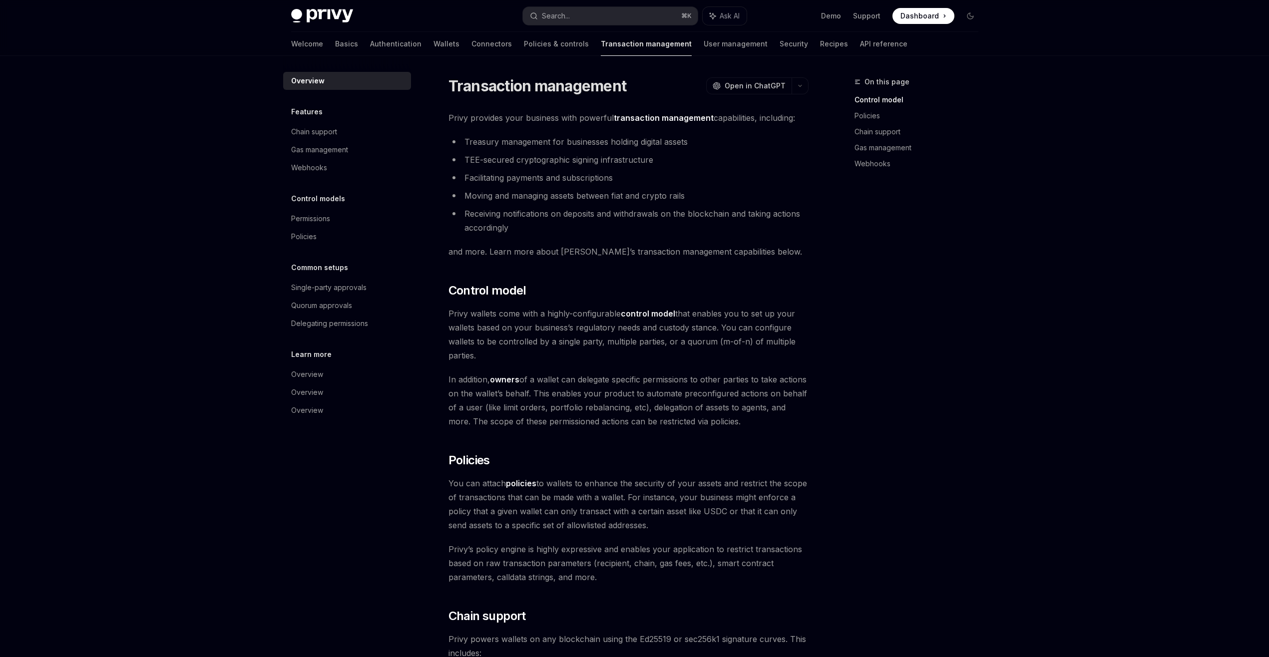
click at [465, 46] on div "Welcome Basics Authentication Wallets Connectors Policies & controls Transactio…" at bounding box center [599, 44] width 616 height 24
click at [472, 45] on link "Connectors" at bounding box center [492, 44] width 40 height 24
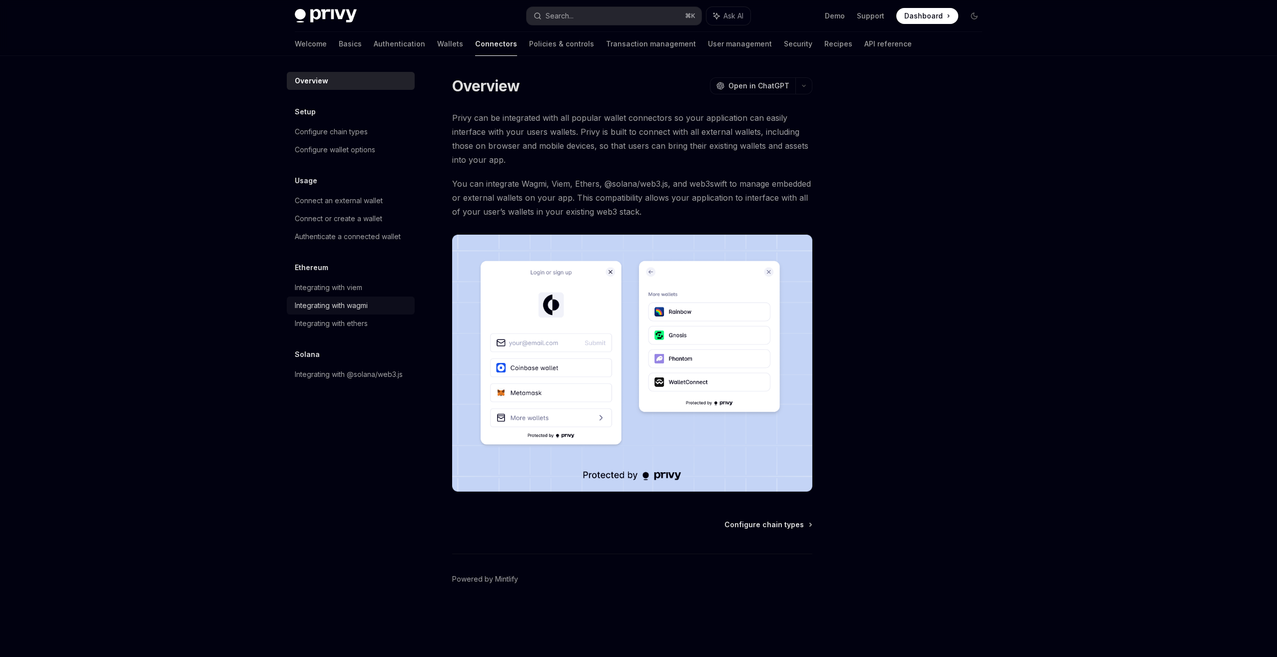
click at [362, 306] on div "Integrating with wagmi" at bounding box center [331, 306] width 73 height 12
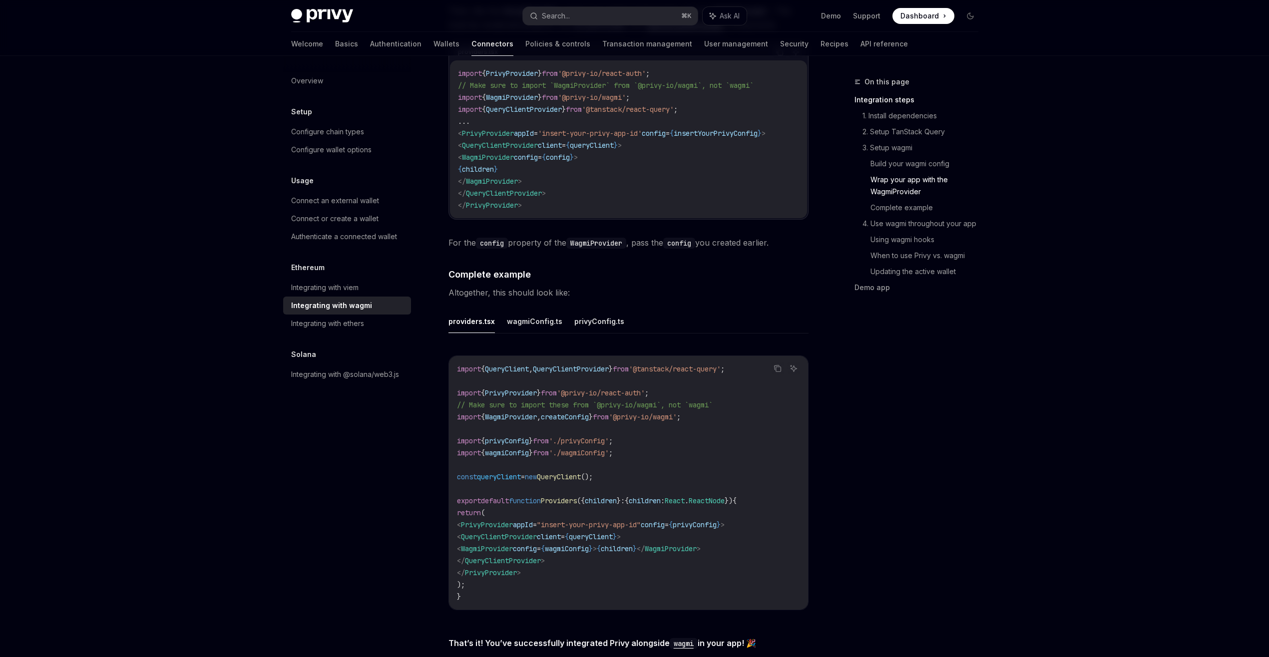
scroll to position [1587, 0]
click at [365, 216] on div "Connect or create a wallet" at bounding box center [334, 219] width 87 height 12
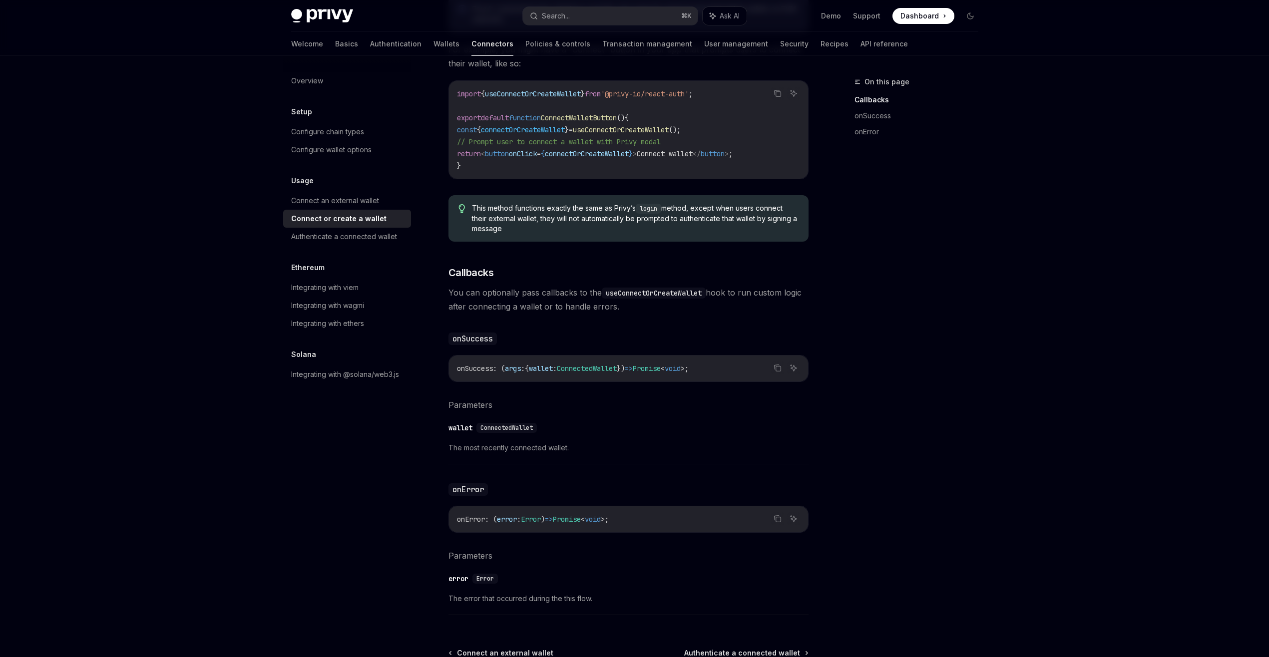
scroll to position [448, 0]
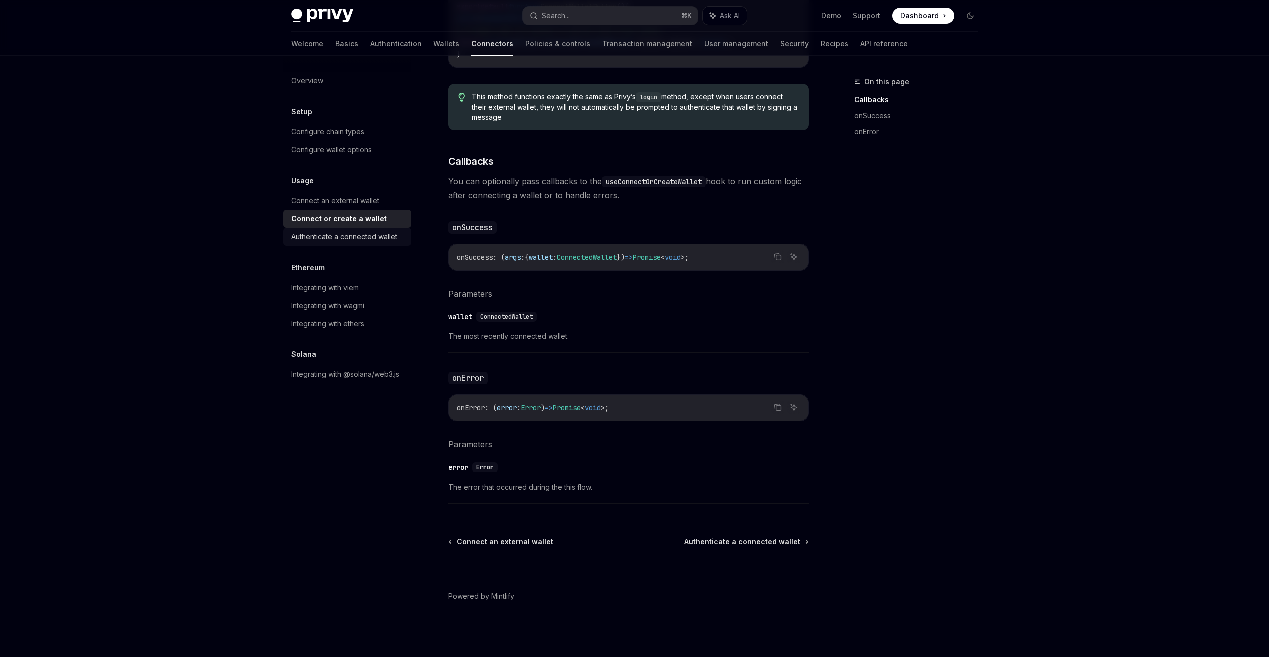
click at [350, 239] on div "Authenticate a connected wallet" at bounding box center [344, 237] width 106 height 12
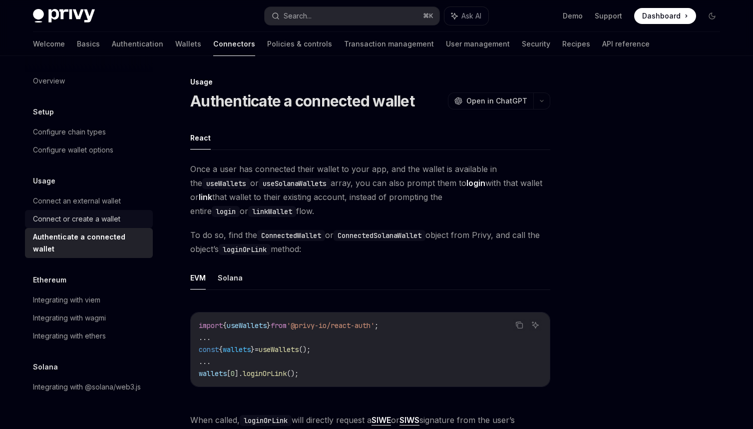
click at [124, 223] on div "Connect or create a wallet" at bounding box center [90, 219] width 114 height 12
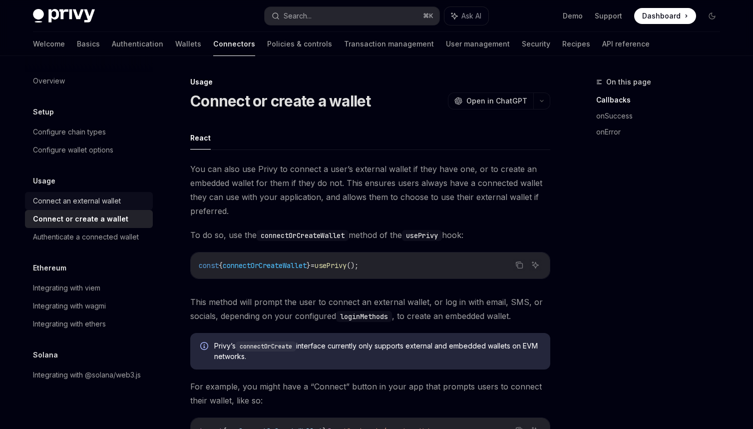
click at [117, 205] on div "Connect an external wallet" at bounding box center [77, 201] width 88 height 12
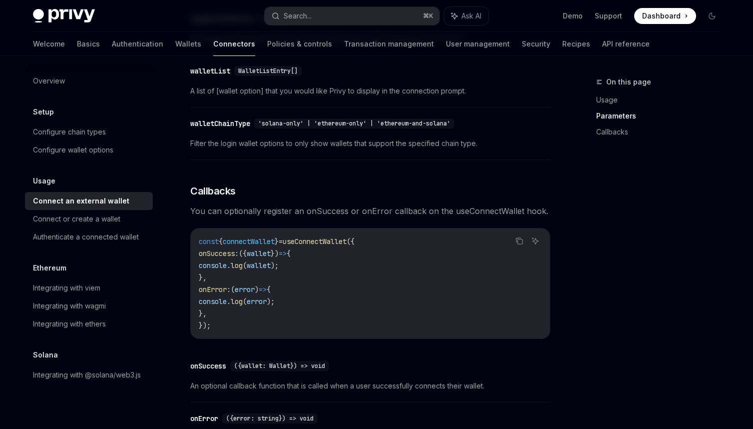
scroll to position [486, 0]
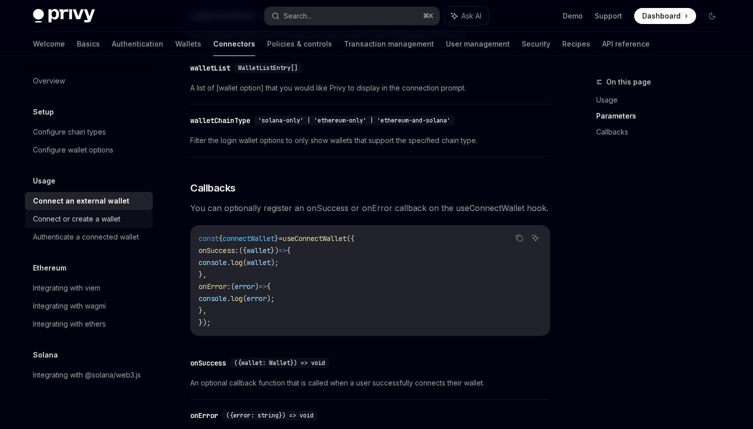
click at [104, 218] on div "Connect or create a wallet" at bounding box center [76, 219] width 87 height 12
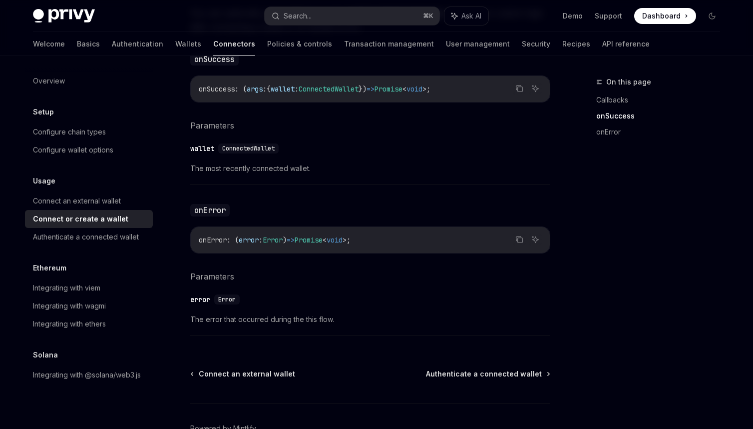
scroll to position [676, 0]
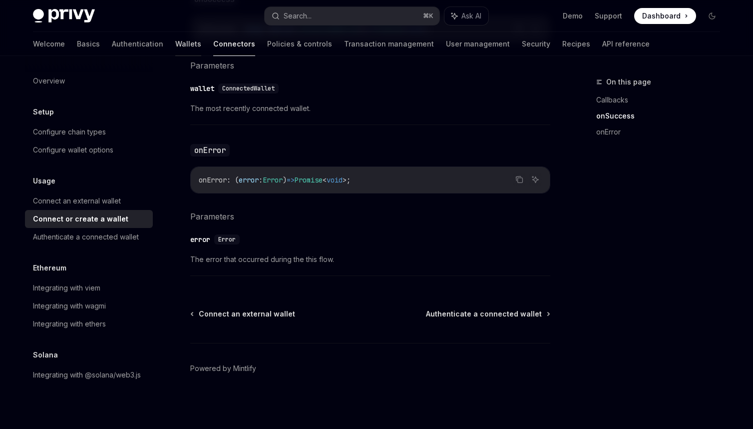
click at [175, 48] on link "Wallets" at bounding box center [188, 44] width 26 height 24
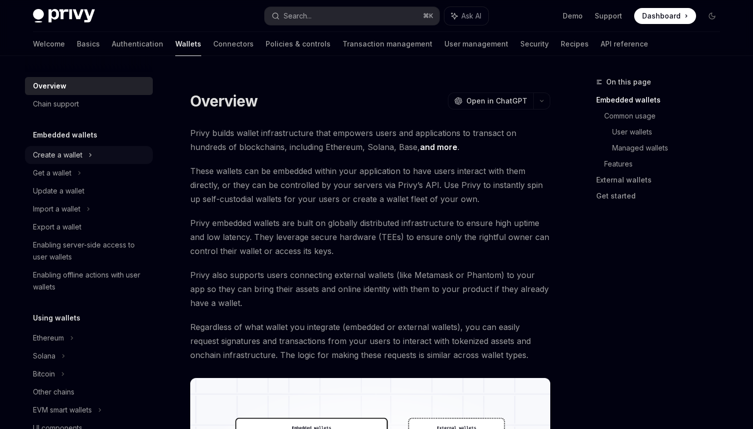
click at [98, 158] on div "Create a wallet" at bounding box center [89, 155] width 128 height 18
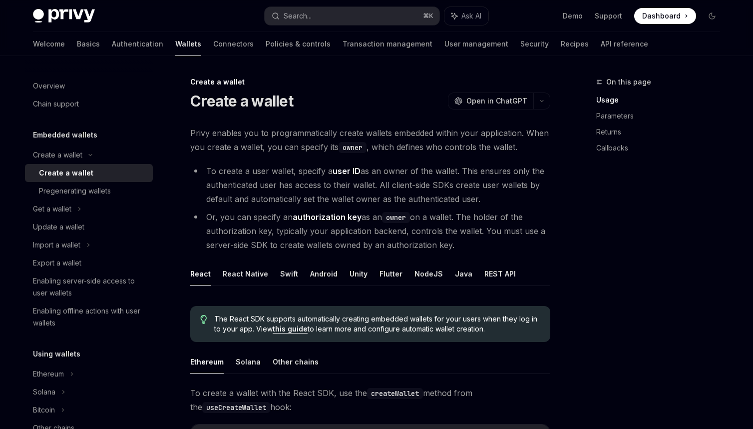
click at [96, 171] on div "Create a wallet" at bounding box center [93, 173] width 108 height 12
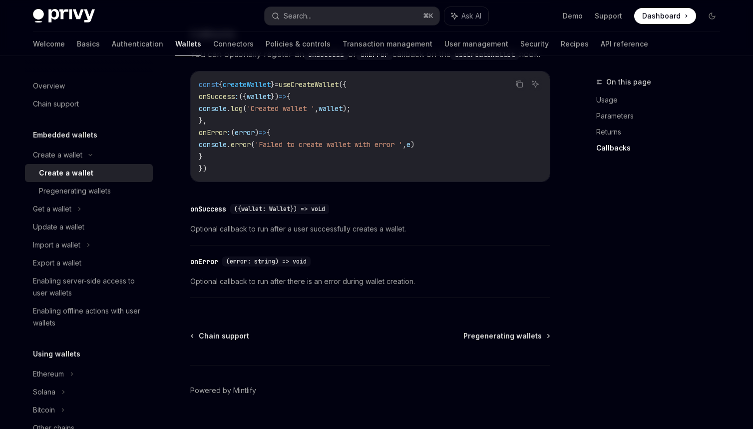
scroll to position [766, 0]
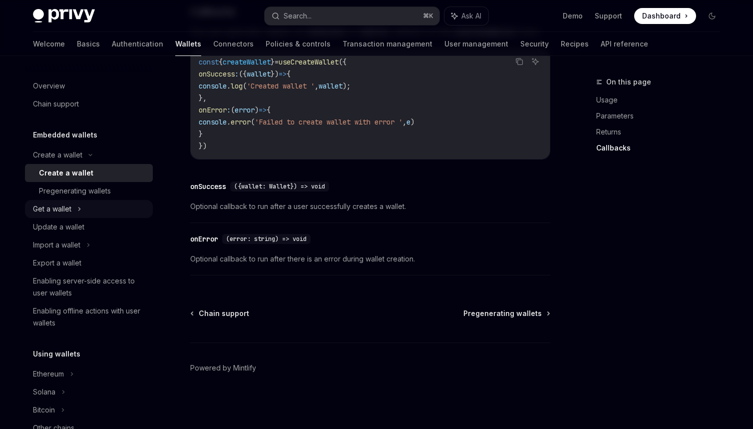
click at [101, 210] on div "Get a wallet" at bounding box center [89, 209] width 128 height 18
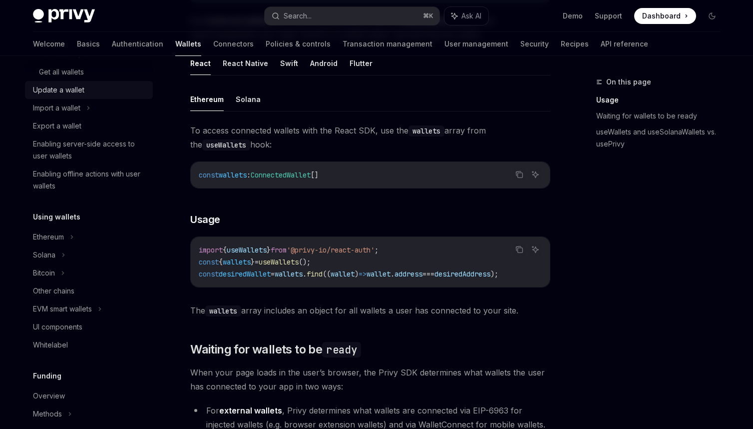
scroll to position [207, 0]
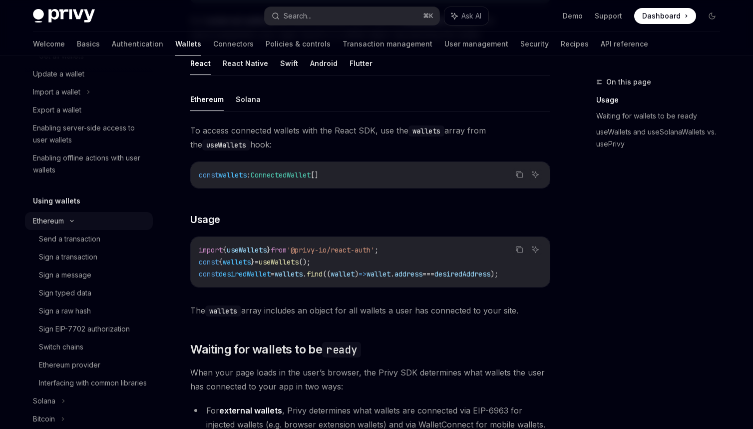
type textarea "*"
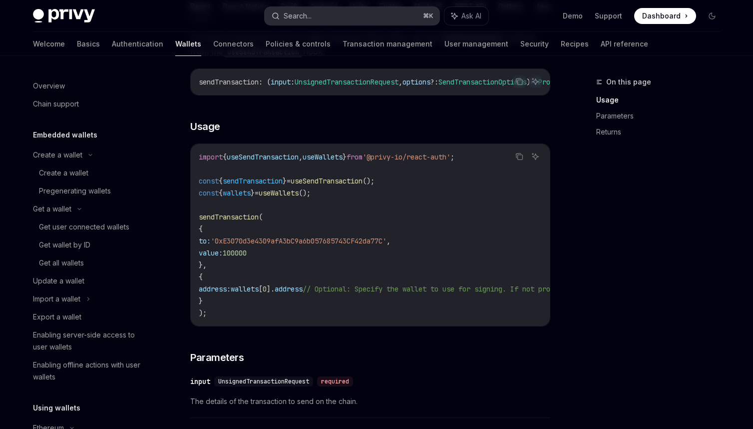
click at [334, 16] on button "Search... ⌘ K" at bounding box center [352, 16] width 175 height 18
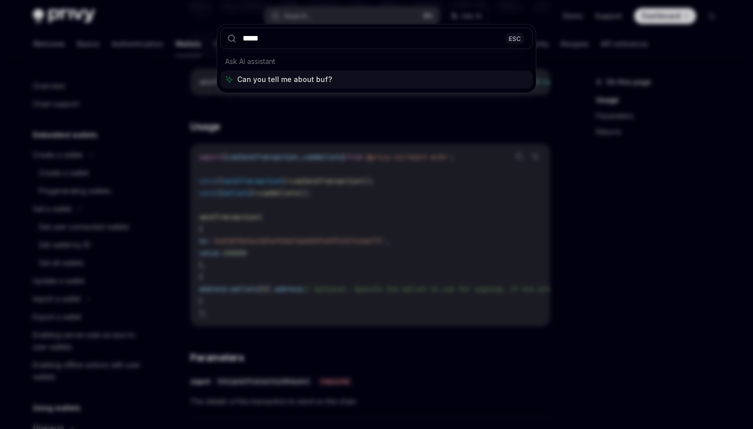
type input "******"
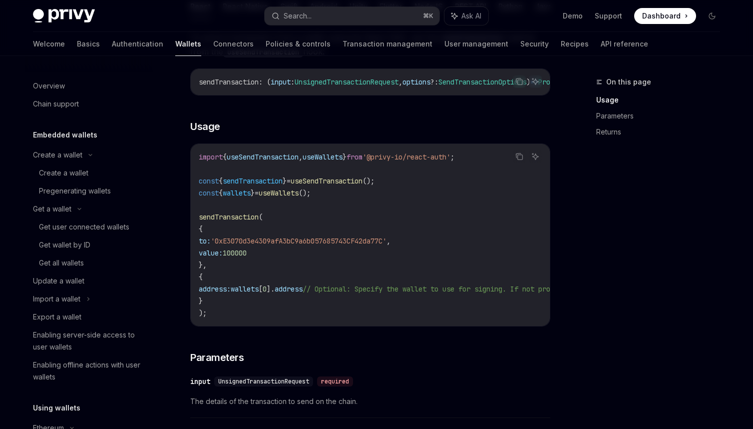
scroll to position [443, 0]
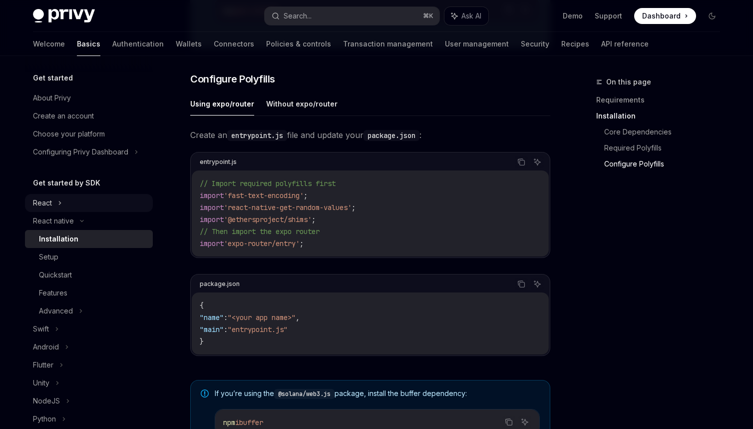
click at [86, 206] on div "React" at bounding box center [89, 203] width 128 height 18
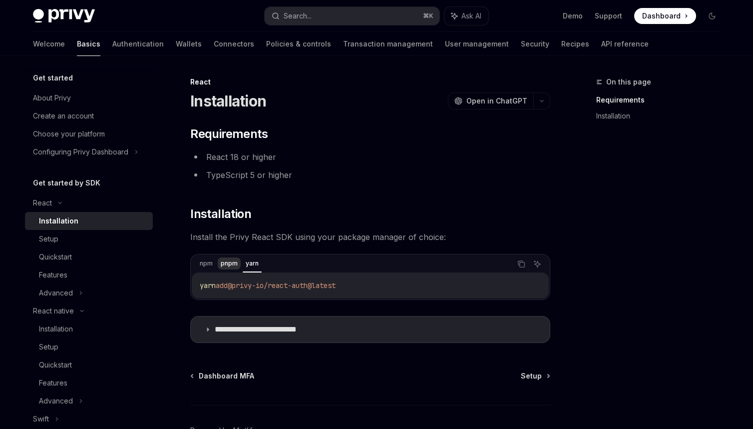
scroll to position [62, 0]
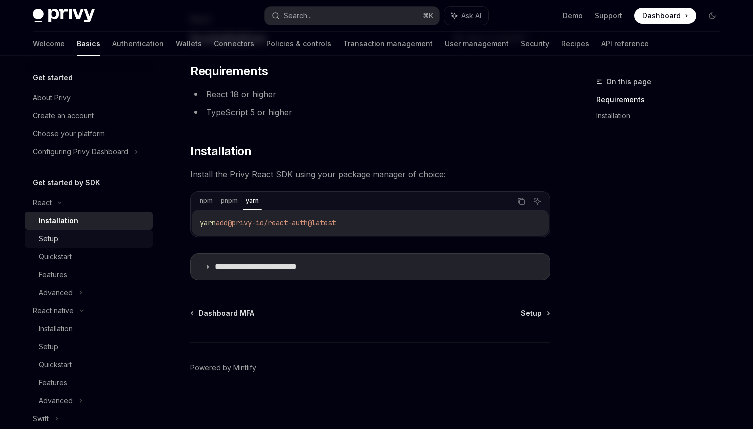
click at [102, 238] on div "Setup" at bounding box center [93, 239] width 108 height 12
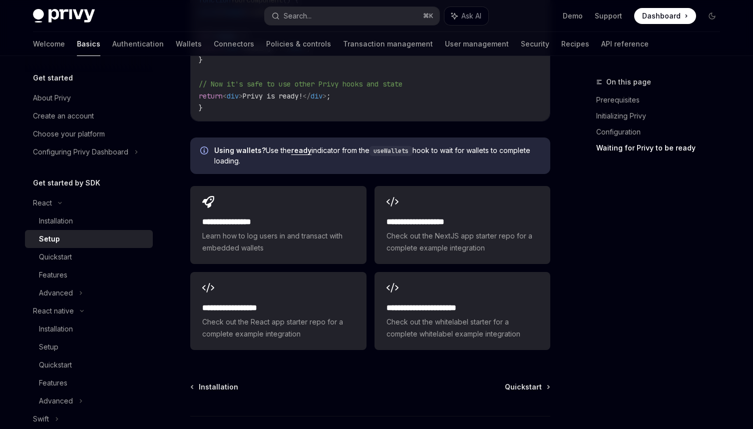
scroll to position [1230, 0]
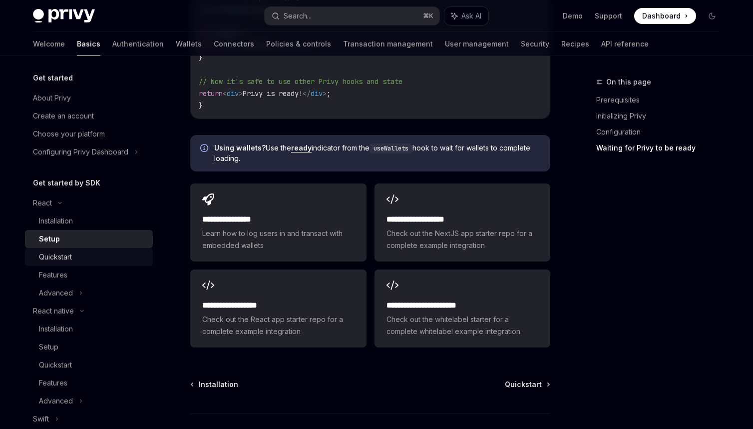
click at [122, 253] on div "Quickstart" at bounding box center [93, 257] width 108 height 12
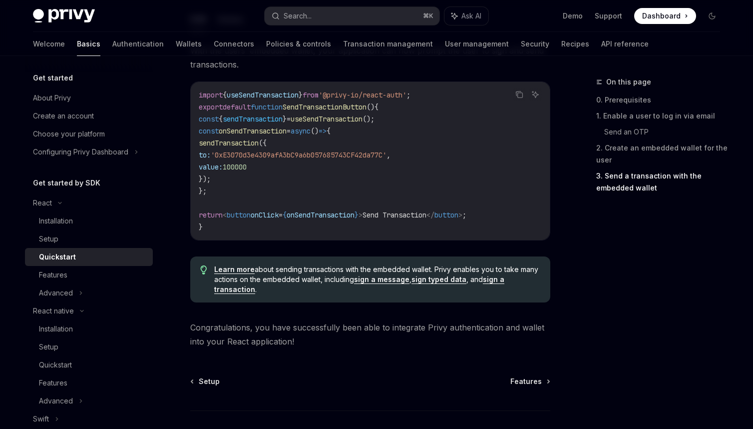
scroll to position [946, 0]
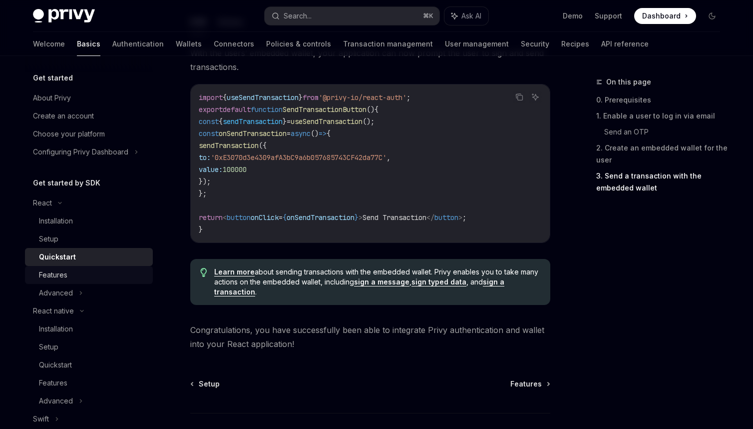
click at [118, 272] on div "Features" at bounding box center [93, 275] width 108 height 12
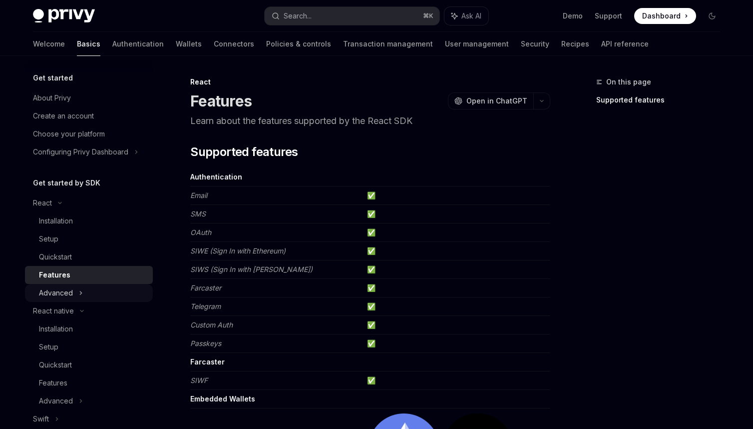
click at [109, 289] on div "Advanced" at bounding box center [89, 293] width 128 height 18
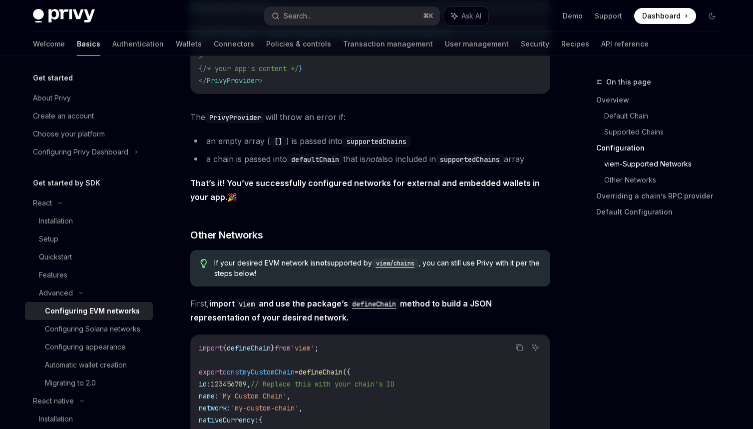
scroll to position [1543, 0]
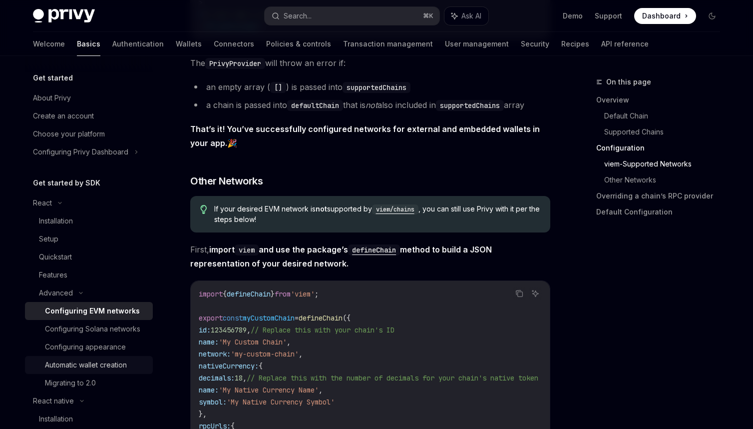
click at [100, 366] on div "Automatic wallet creation" at bounding box center [86, 365] width 82 height 12
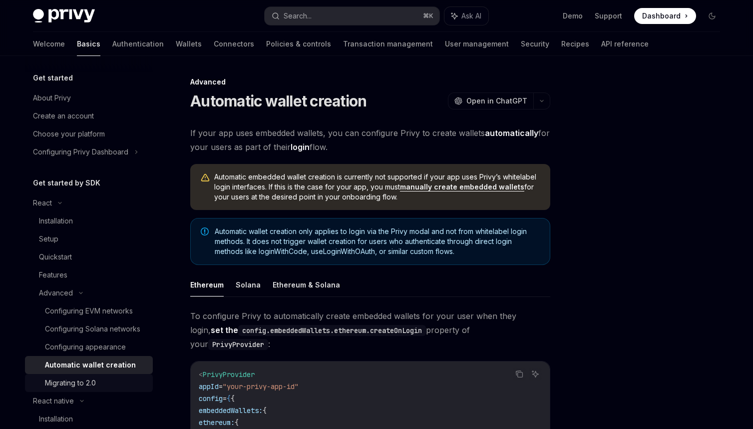
click at [97, 378] on div "Migrating to 2.0" at bounding box center [96, 383] width 102 height 12
type textarea "*"
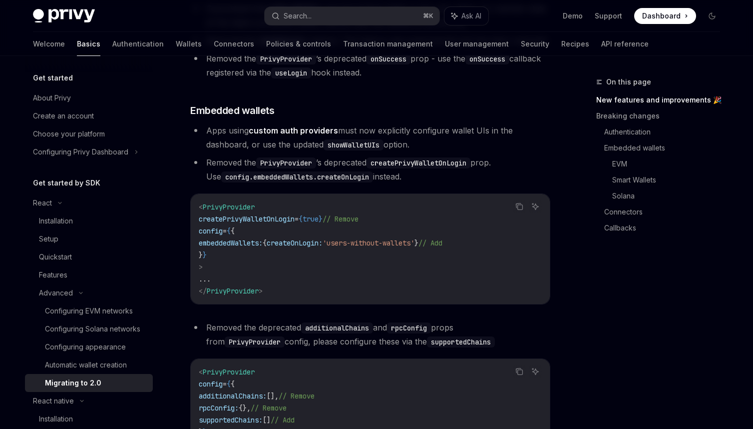
scroll to position [442, 0]
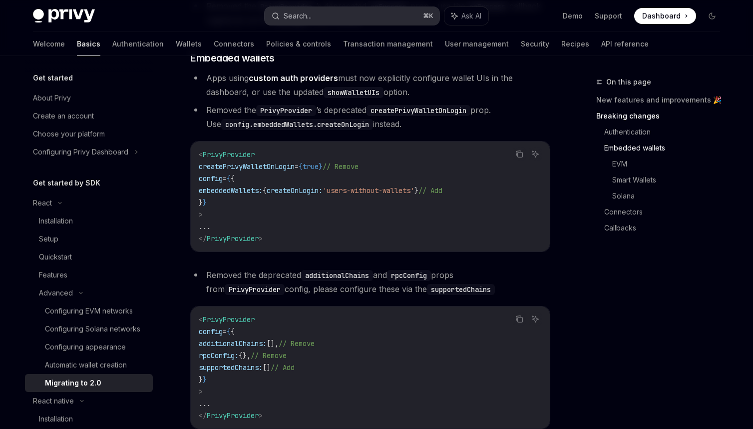
click at [307, 18] on div "Search..." at bounding box center [298, 16] width 28 height 12
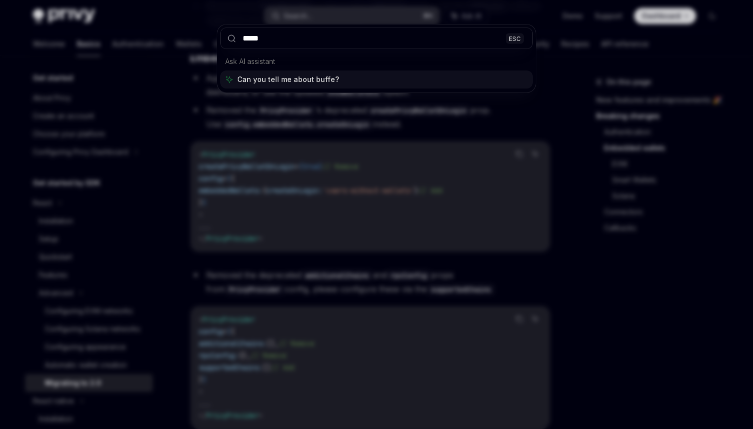
type input "******"
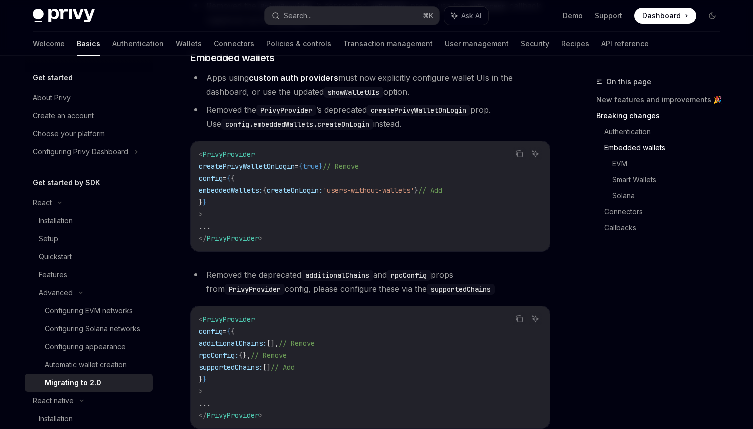
scroll to position [443, 0]
type textarea "*"
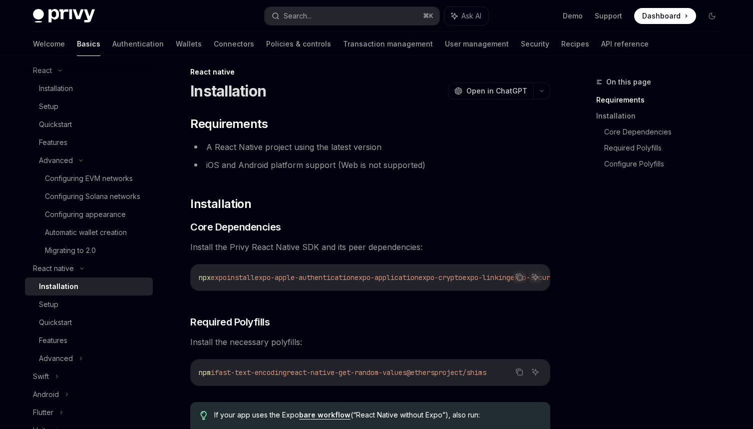
scroll to position [0, 0]
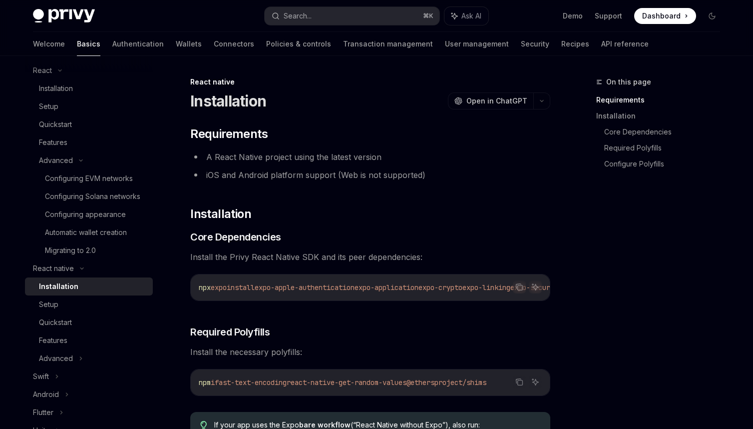
click at [350, 175] on li "iOS and Android platform support (Web is not supported)" at bounding box center [370, 175] width 360 height 14
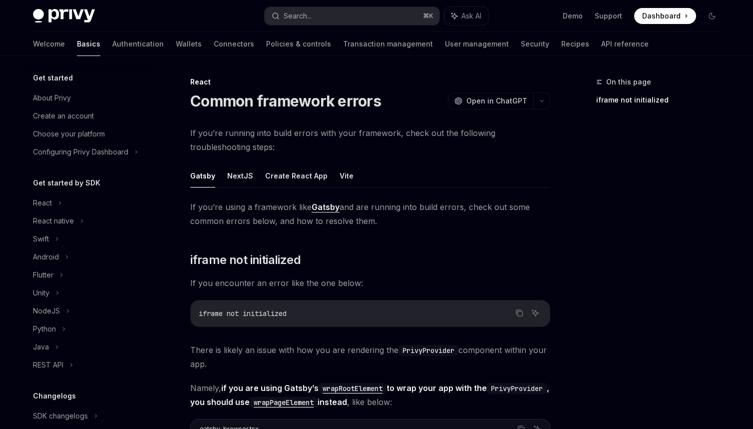
scroll to position [193, 0]
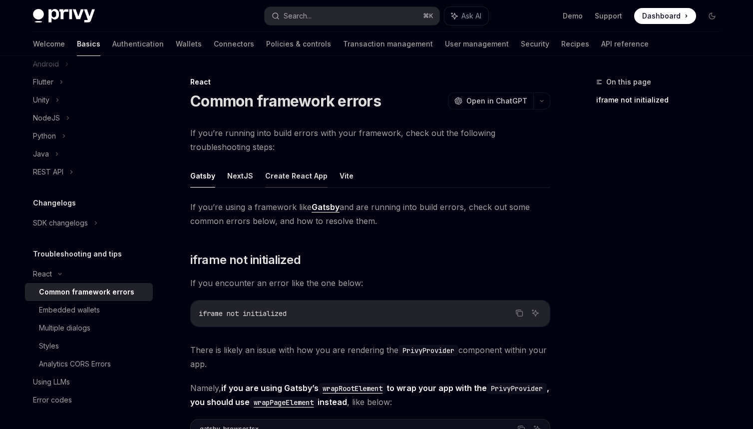
click at [286, 180] on button "Create React App" at bounding box center [296, 175] width 62 height 23
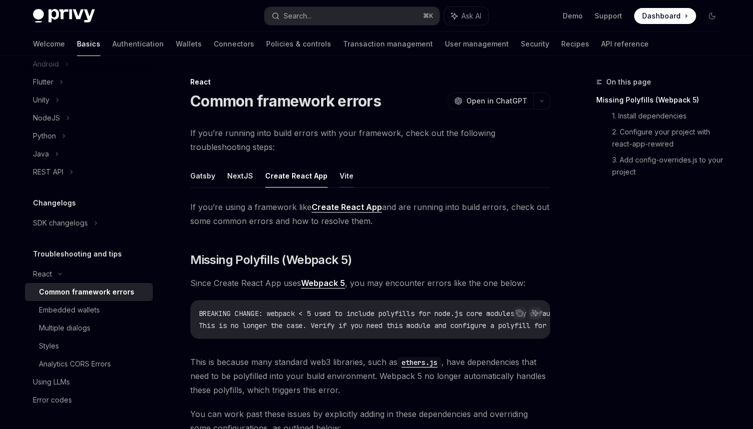
click at [340, 170] on button "Vite" at bounding box center [347, 175] width 14 height 23
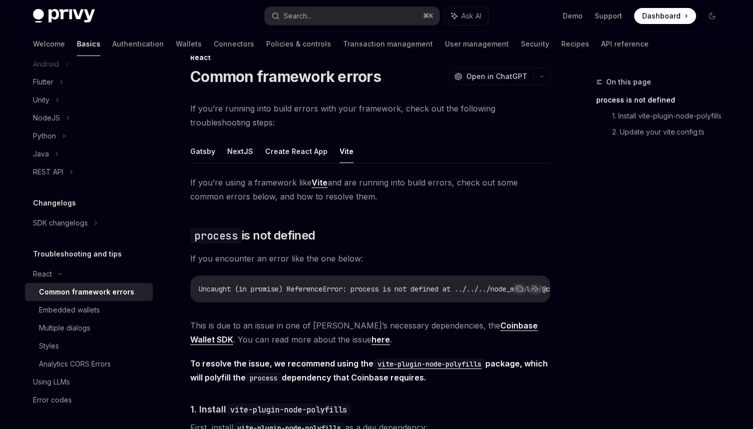
scroll to position [25, 0]
click at [320, 151] on button "Create React App" at bounding box center [296, 149] width 62 height 23
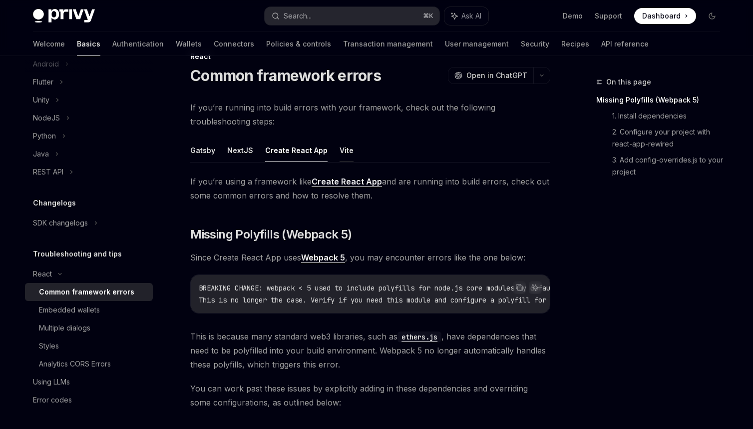
click at [341, 154] on button "Vite" at bounding box center [347, 149] width 14 height 23
type textarea "*"
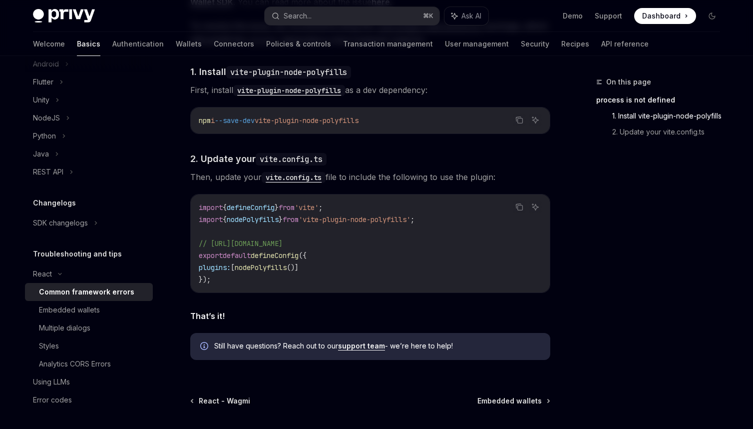
scroll to position [361, 0]
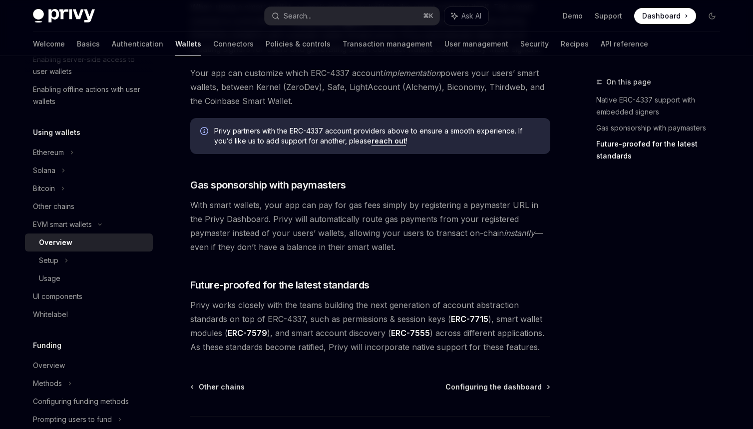
scroll to position [697, 0]
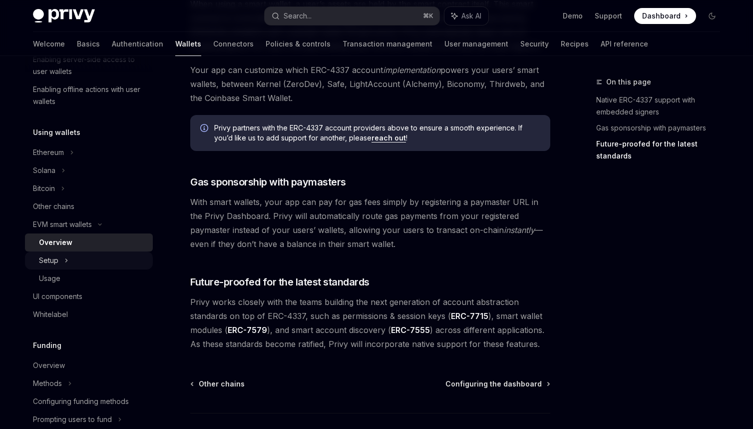
click at [126, 258] on div "Setup" at bounding box center [89, 260] width 128 height 18
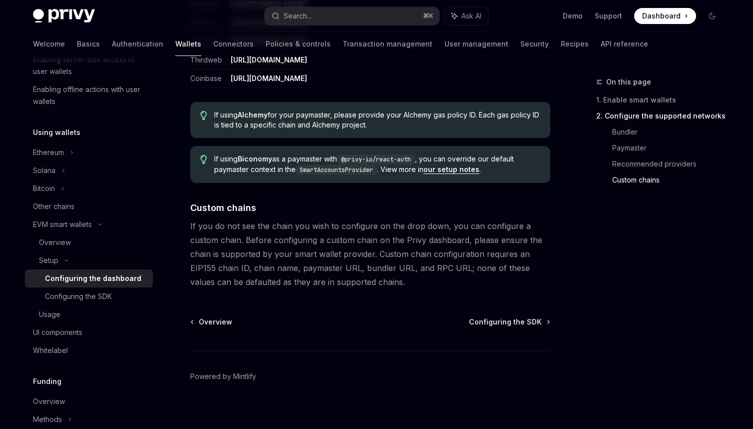
scroll to position [1349, 0]
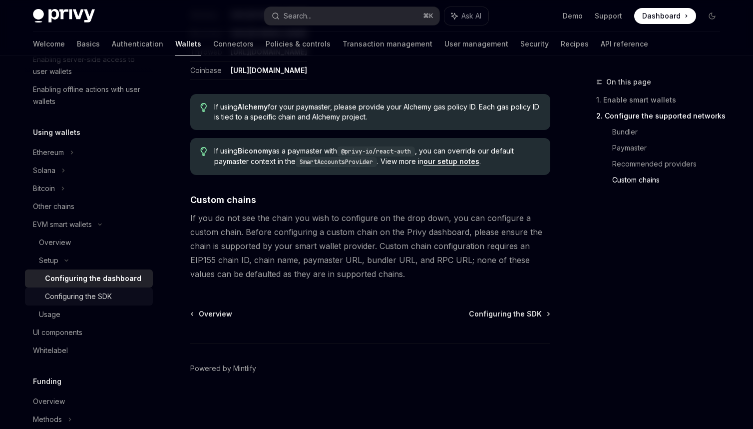
click at [113, 292] on div "Configuring the SDK" at bounding box center [96, 296] width 102 height 12
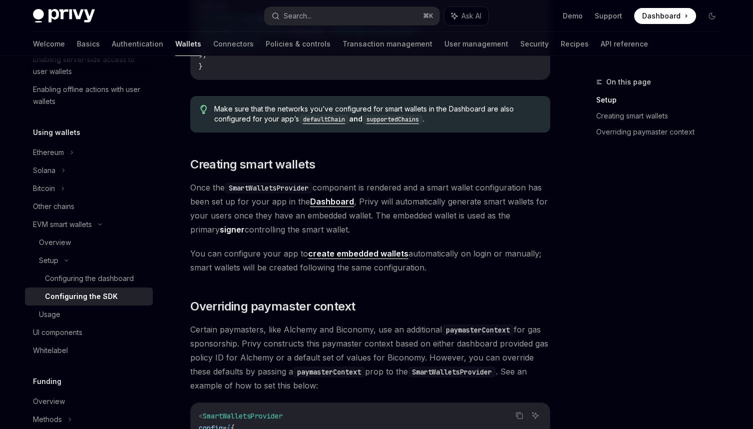
scroll to position [513, 0]
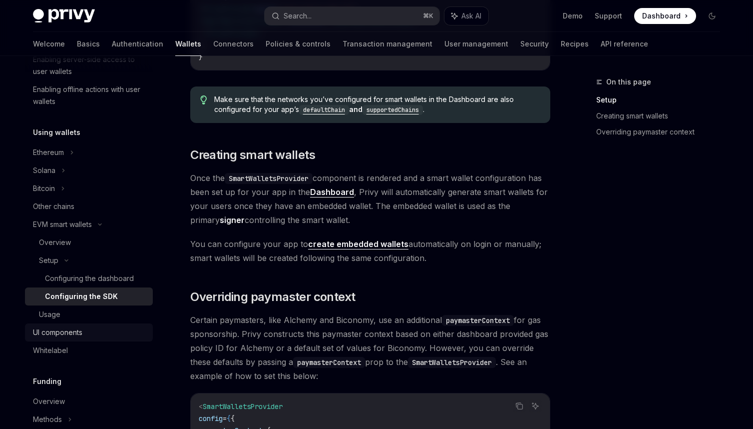
click at [82, 332] on div "UI components" at bounding box center [57, 332] width 49 height 12
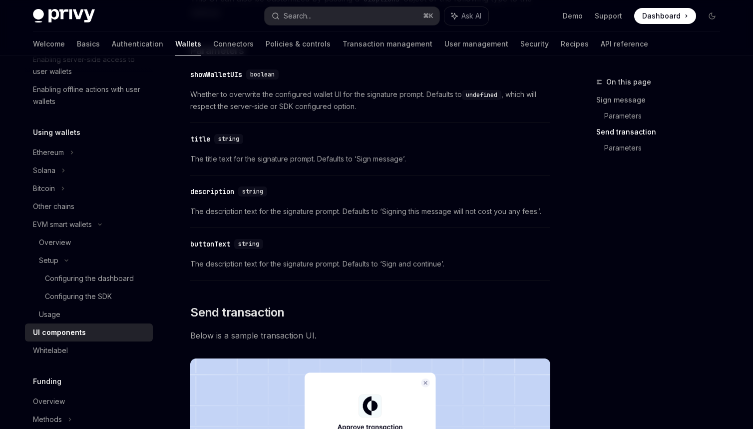
scroll to position [713, 0]
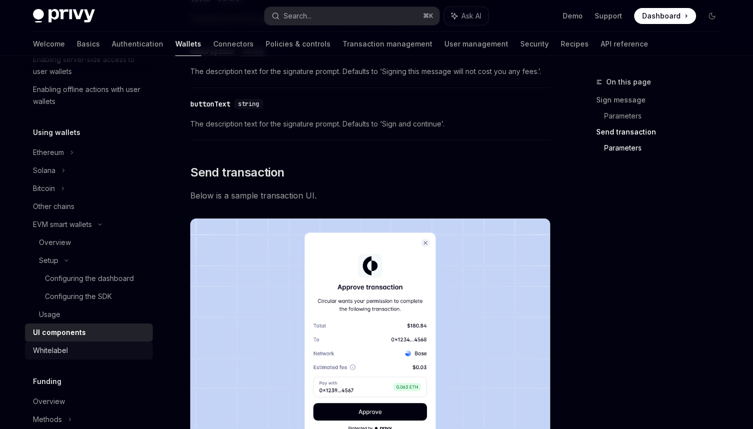
click at [92, 349] on div "Whitelabel" at bounding box center [90, 350] width 114 height 12
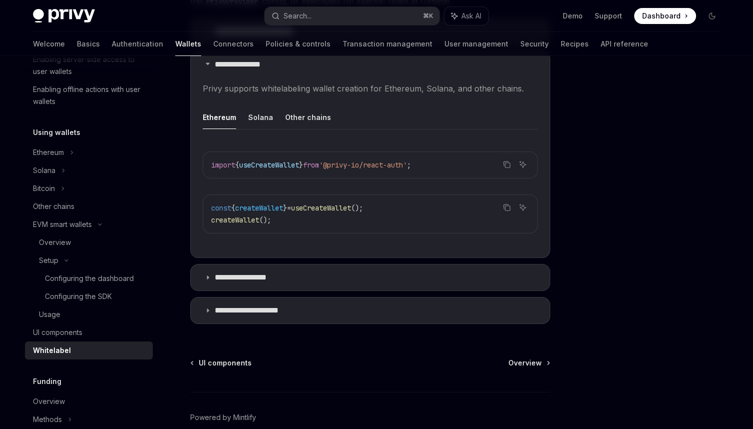
scroll to position [336, 0]
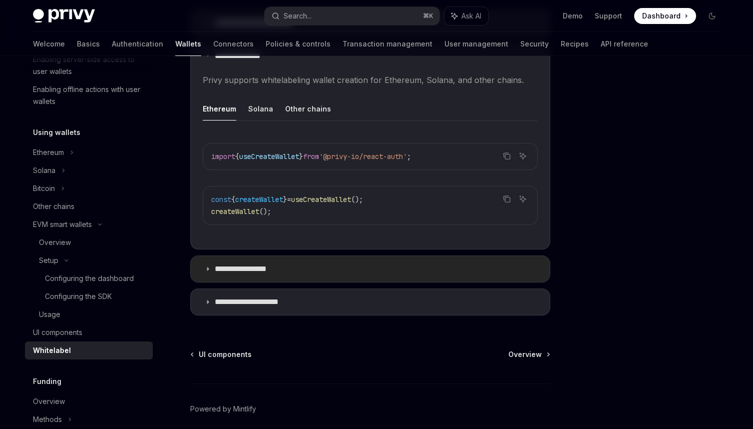
click at [249, 272] on p "**********" at bounding box center [251, 269] width 72 height 10
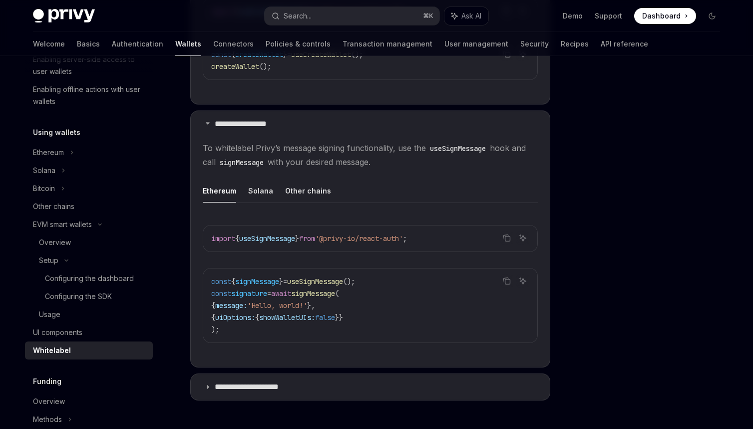
scroll to position [486, 0]
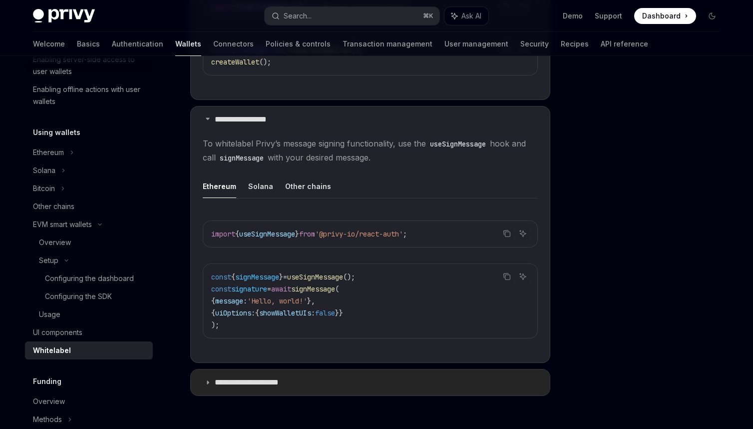
click at [256, 384] on p "**********" at bounding box center [256, 382] width 83 height 10
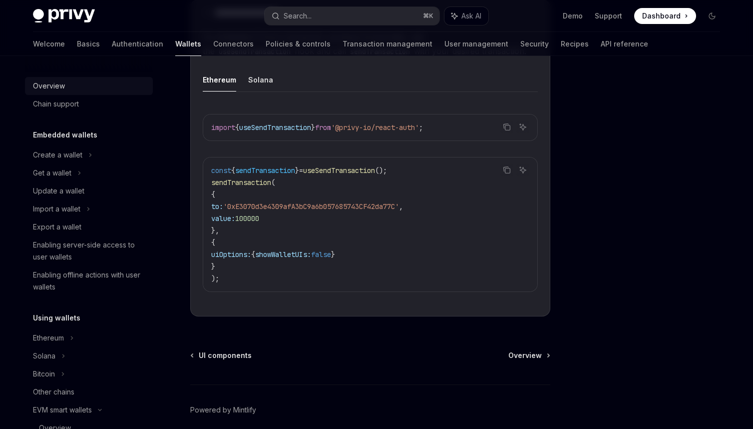
click at [94, 88] on div "Overview" at bounding box center [90, 86] width 114 height 12
type textarea "*"
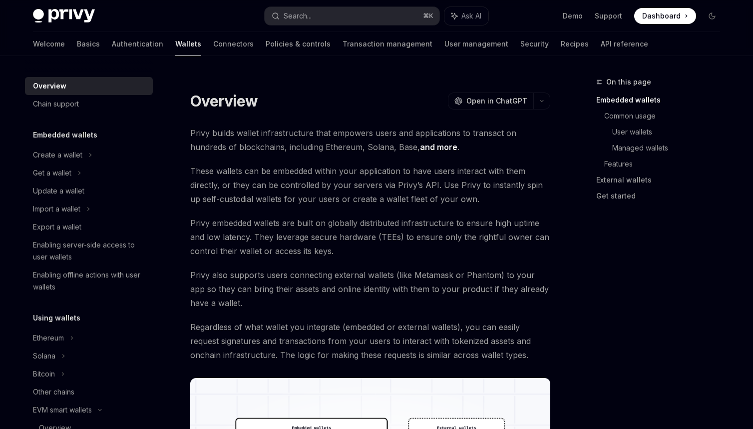
click at [445, 77] on div at bounding box center [370, 82] width 360 height 10
